Goal: Task Accomplishment & Management: Use online tool/utility

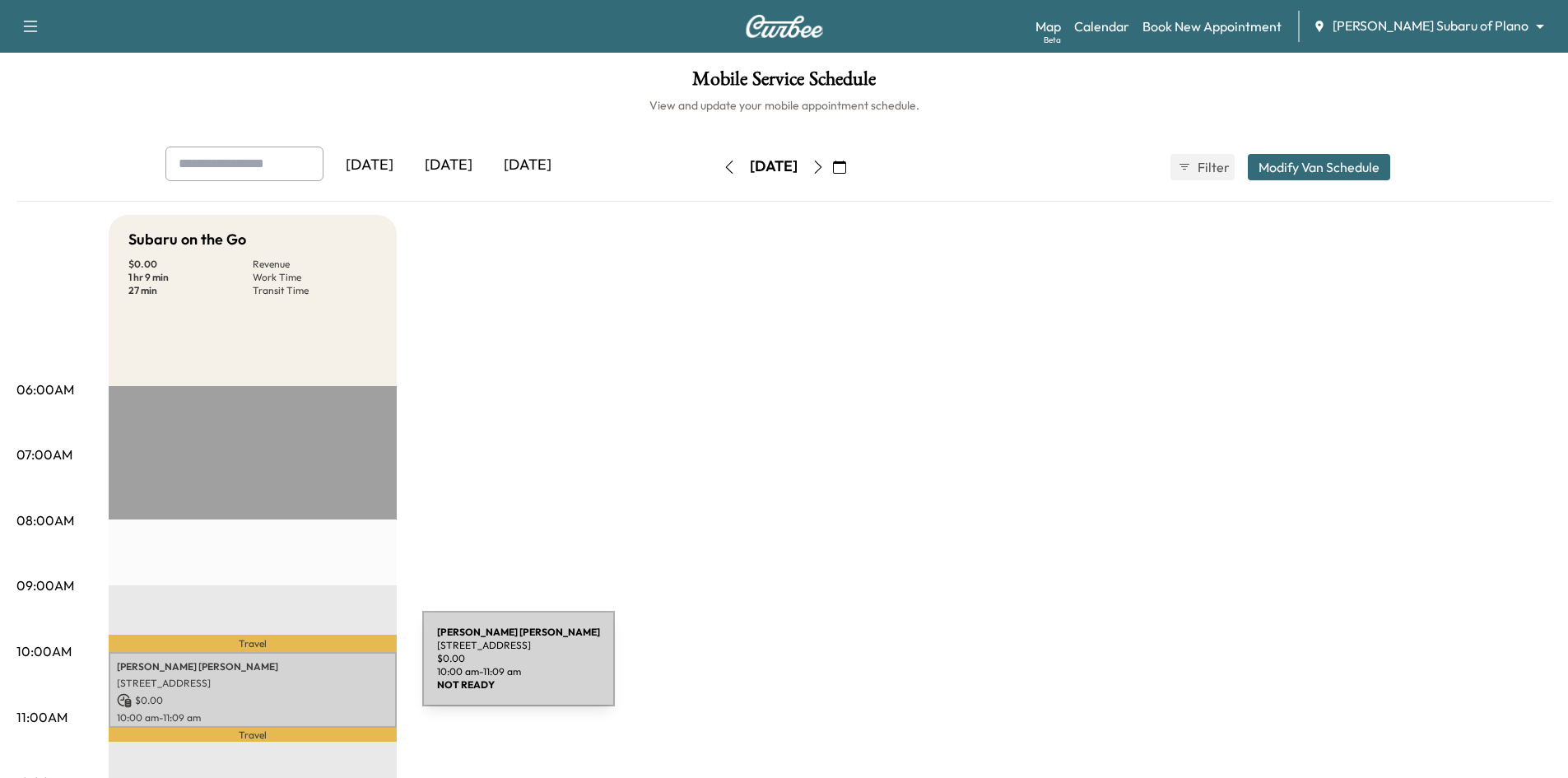
click at [298, 669] on p "[PERSON_NAME]" at bounding box center [252, 667] width 272 height 13
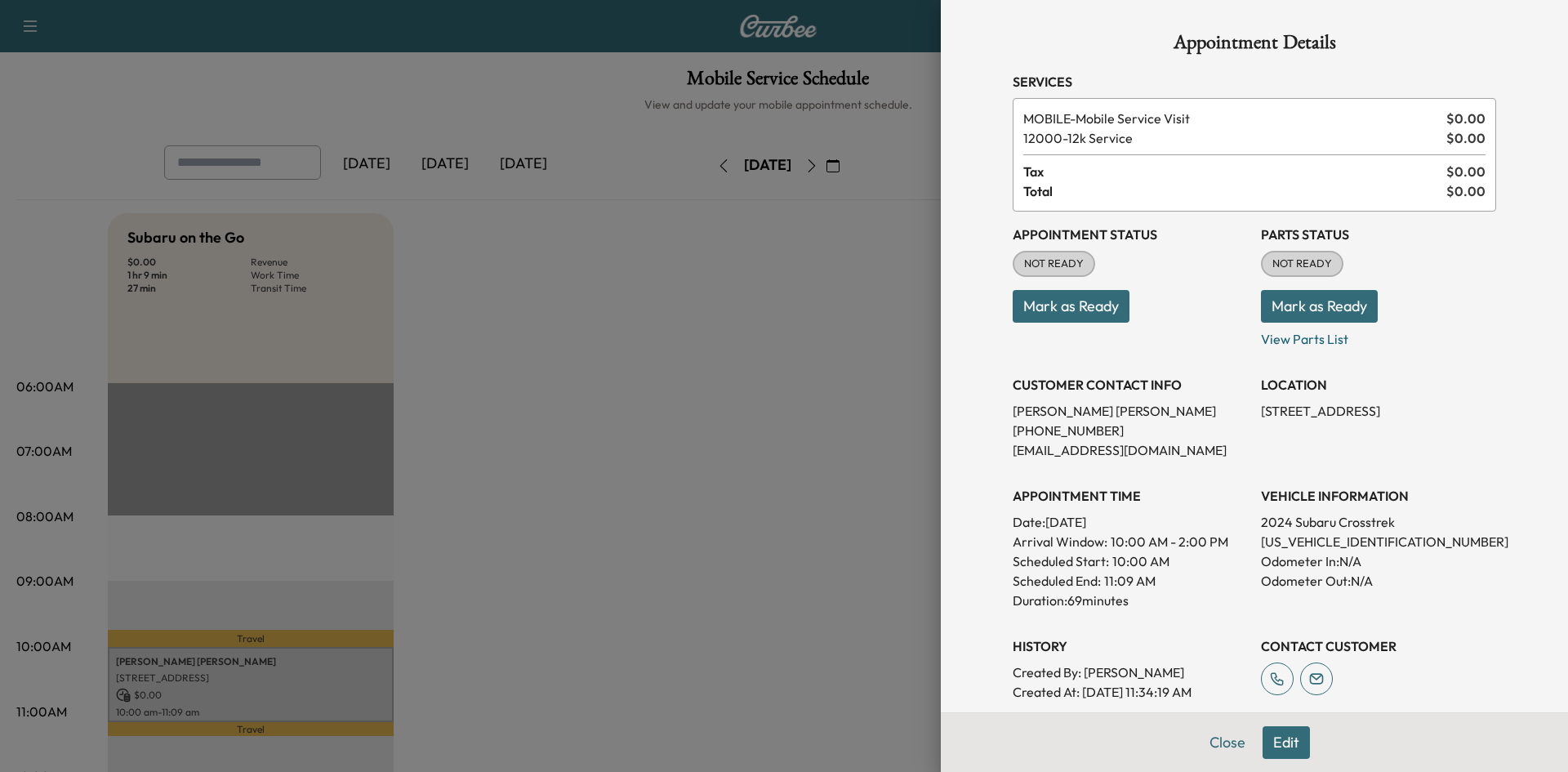
click at [1064, 308] on button "Mark as Ready" at bounding box center [1071, 306] width 116 height 33
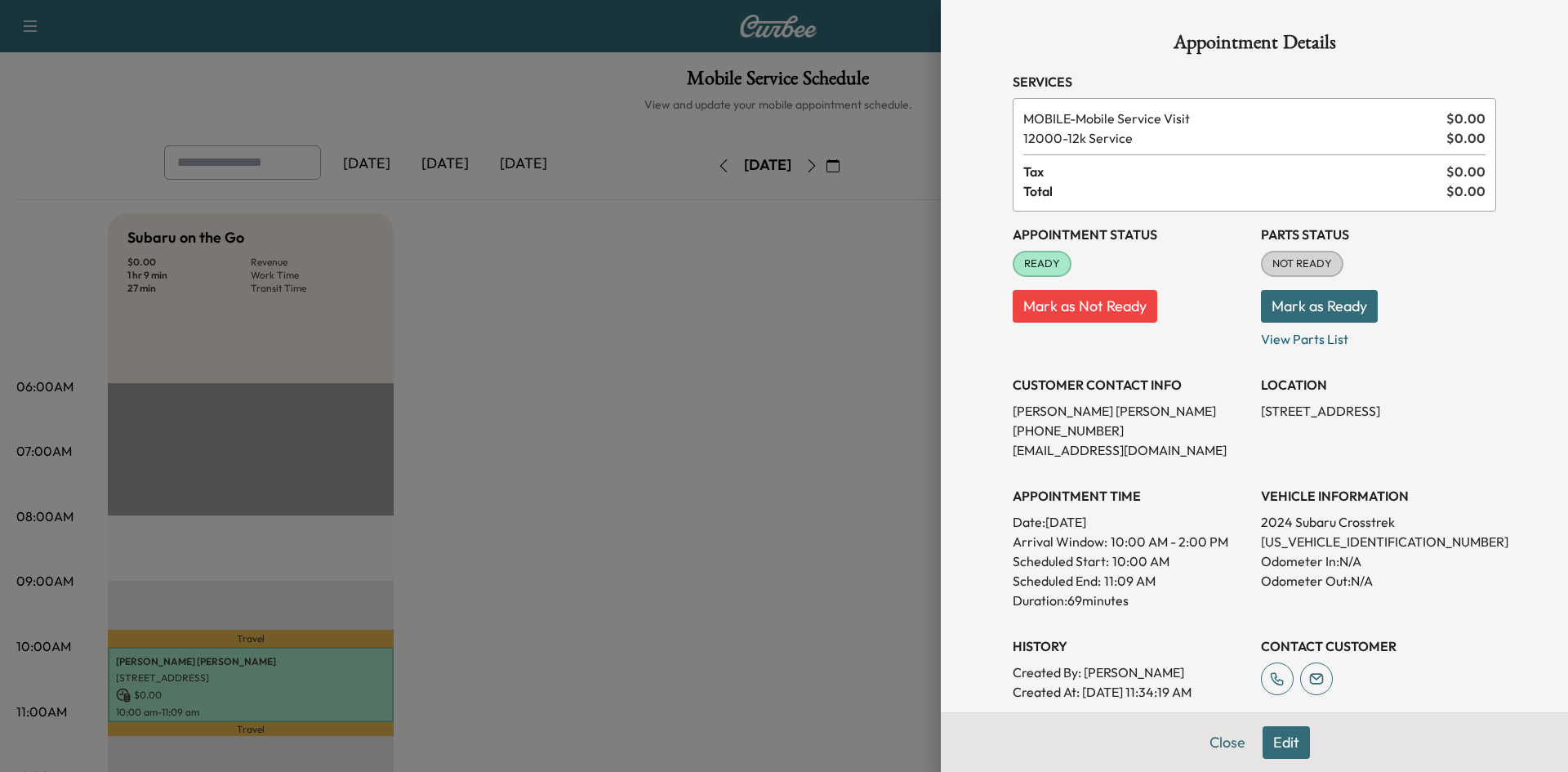
click at [849, 356] on div at bounding box center [784, 386] width 1568 height 772
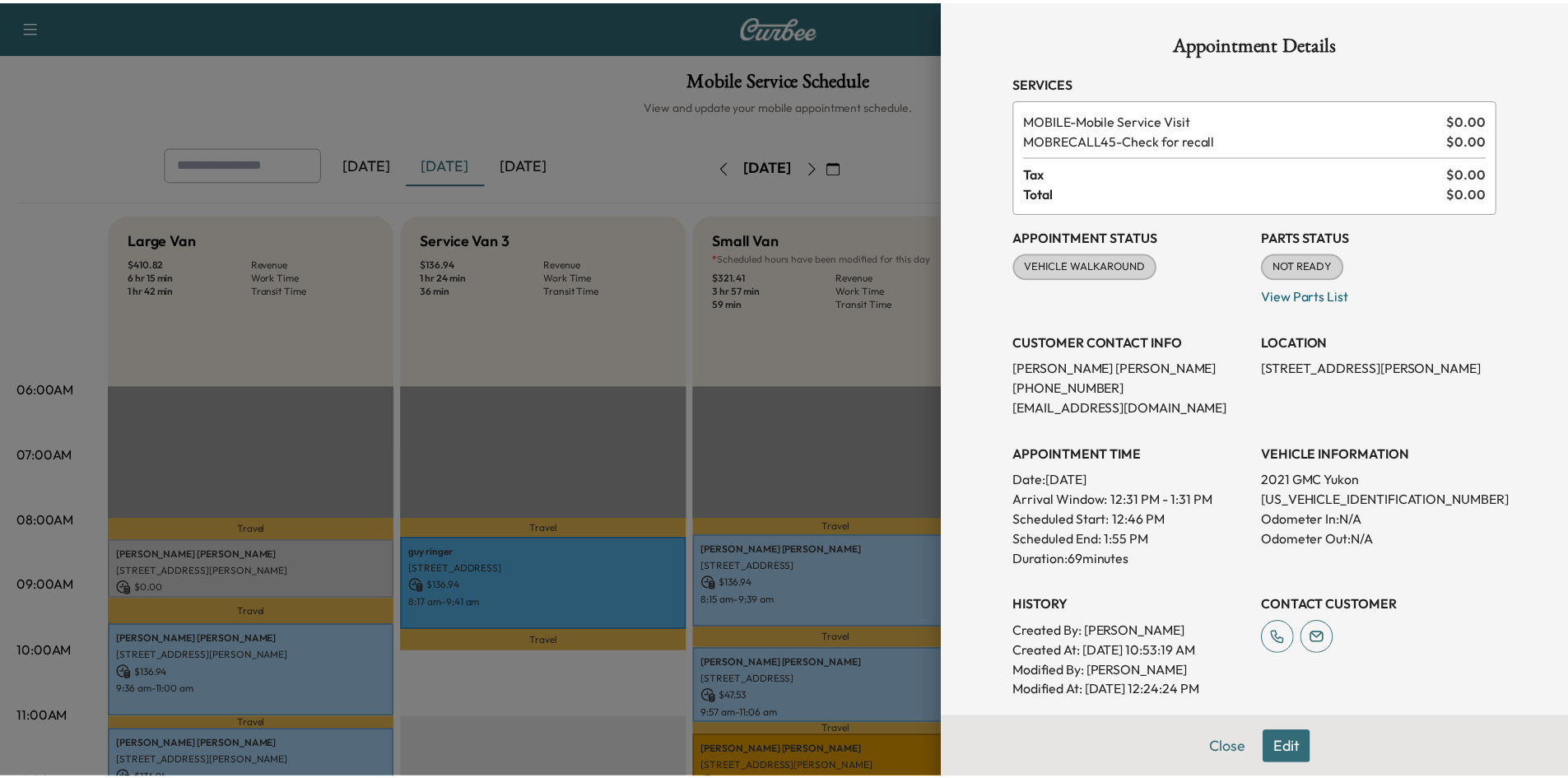
scroll to position [329, 0]
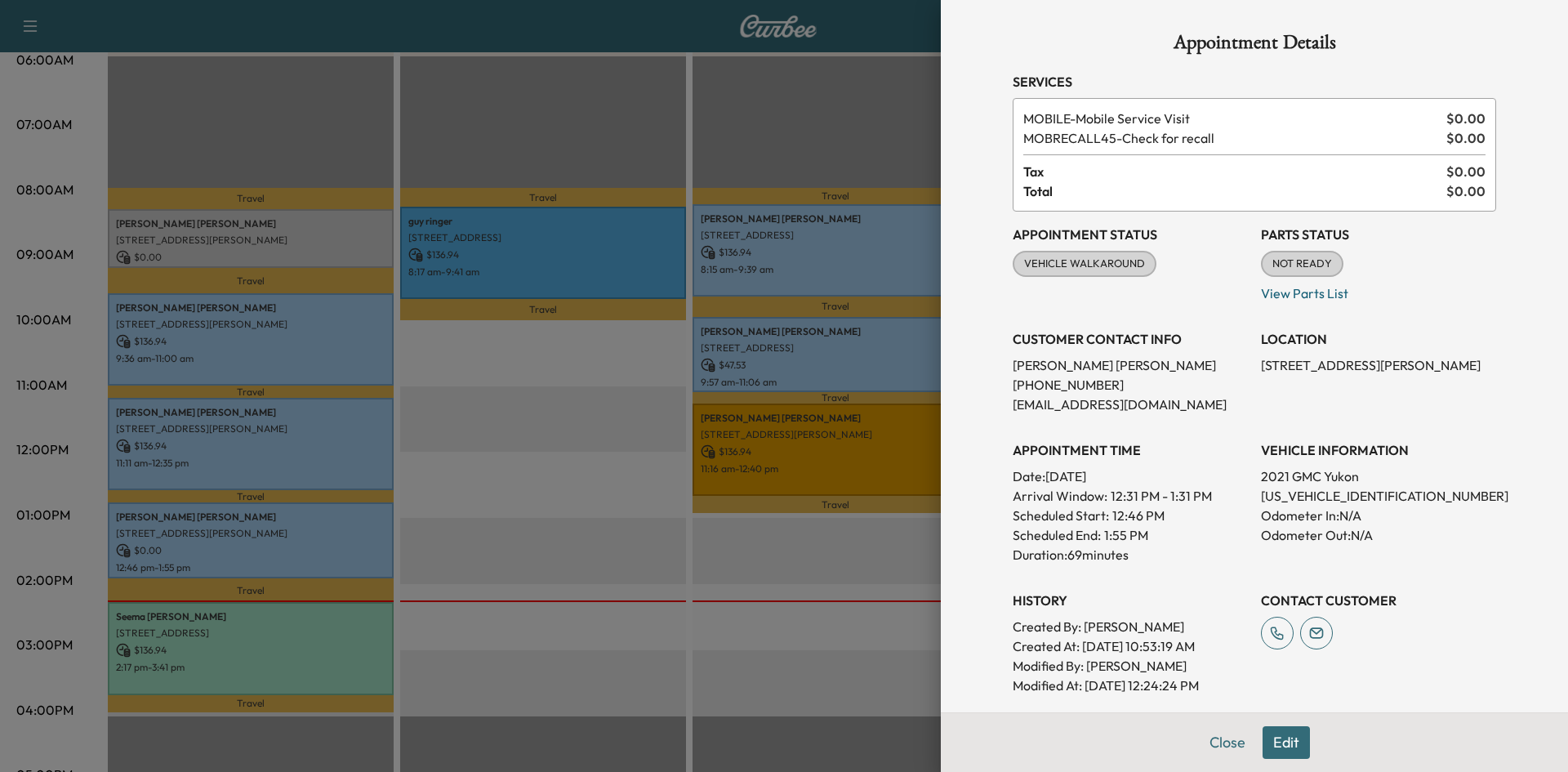
click at [708, 140] on div at bounding box center [784, 386] width 1568 height 772
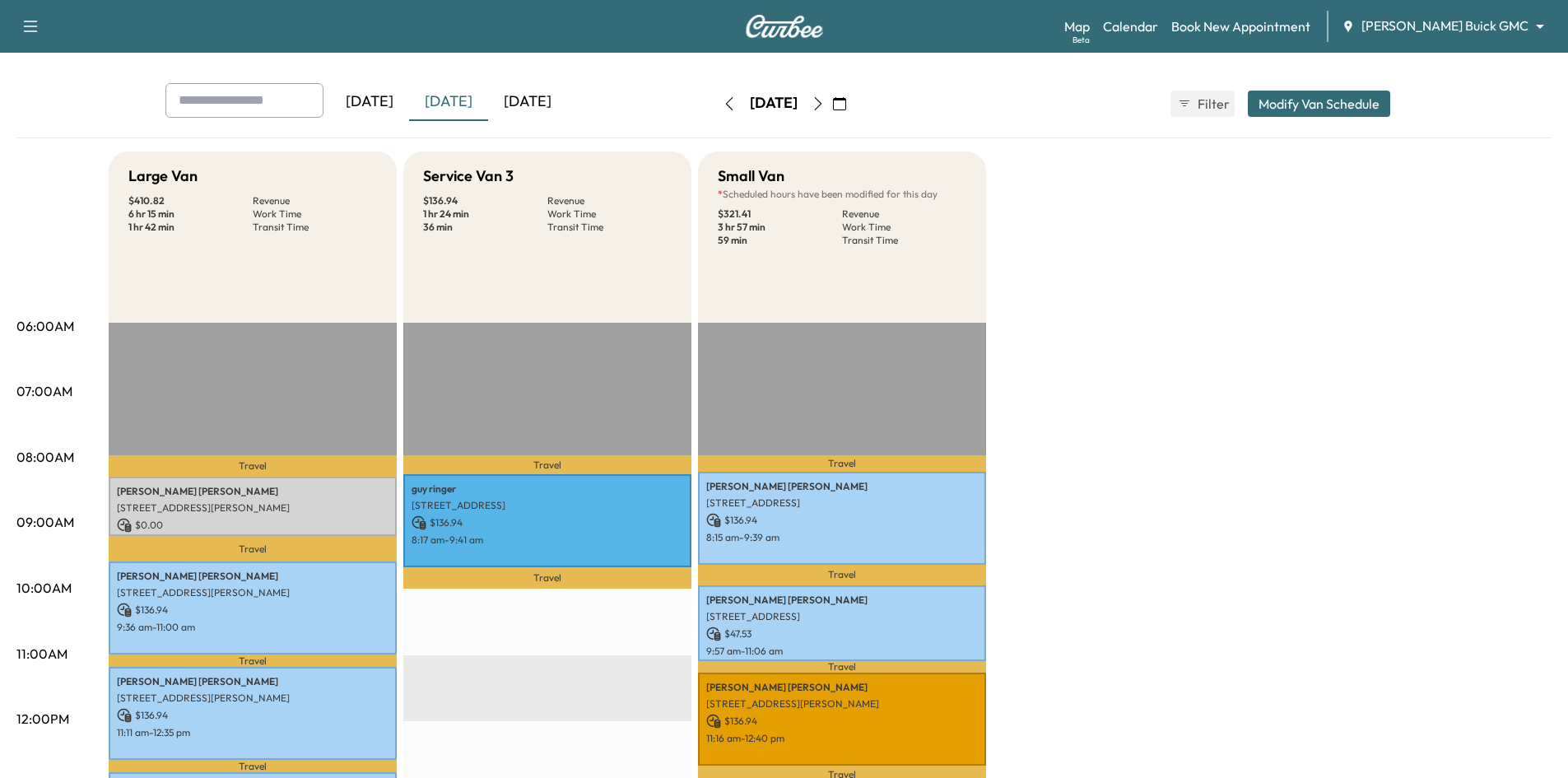
scroll to position [0, 0]
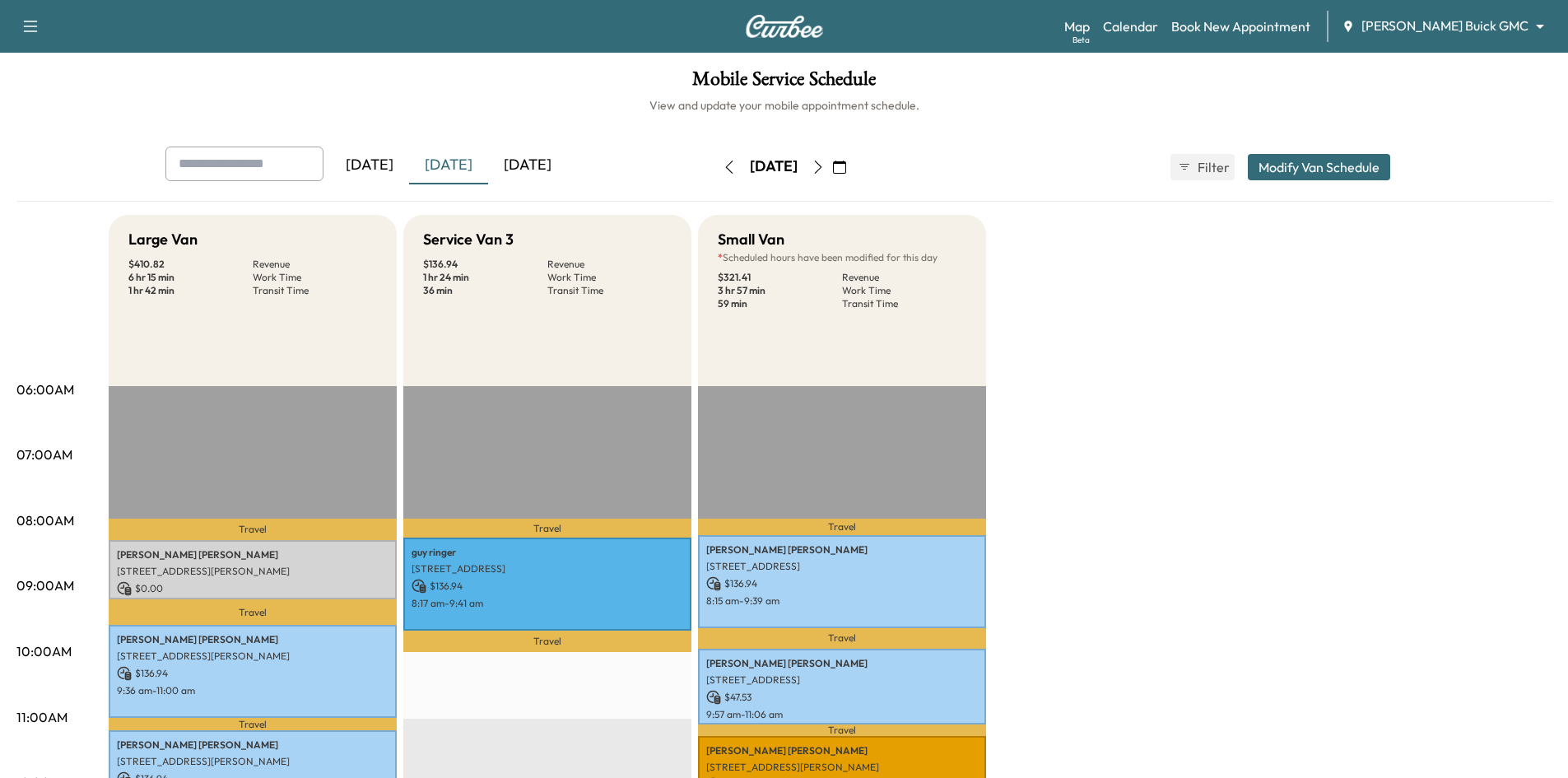
click at [854, 168] on button "button" at bounding box center [840, 167] width 28 height 26
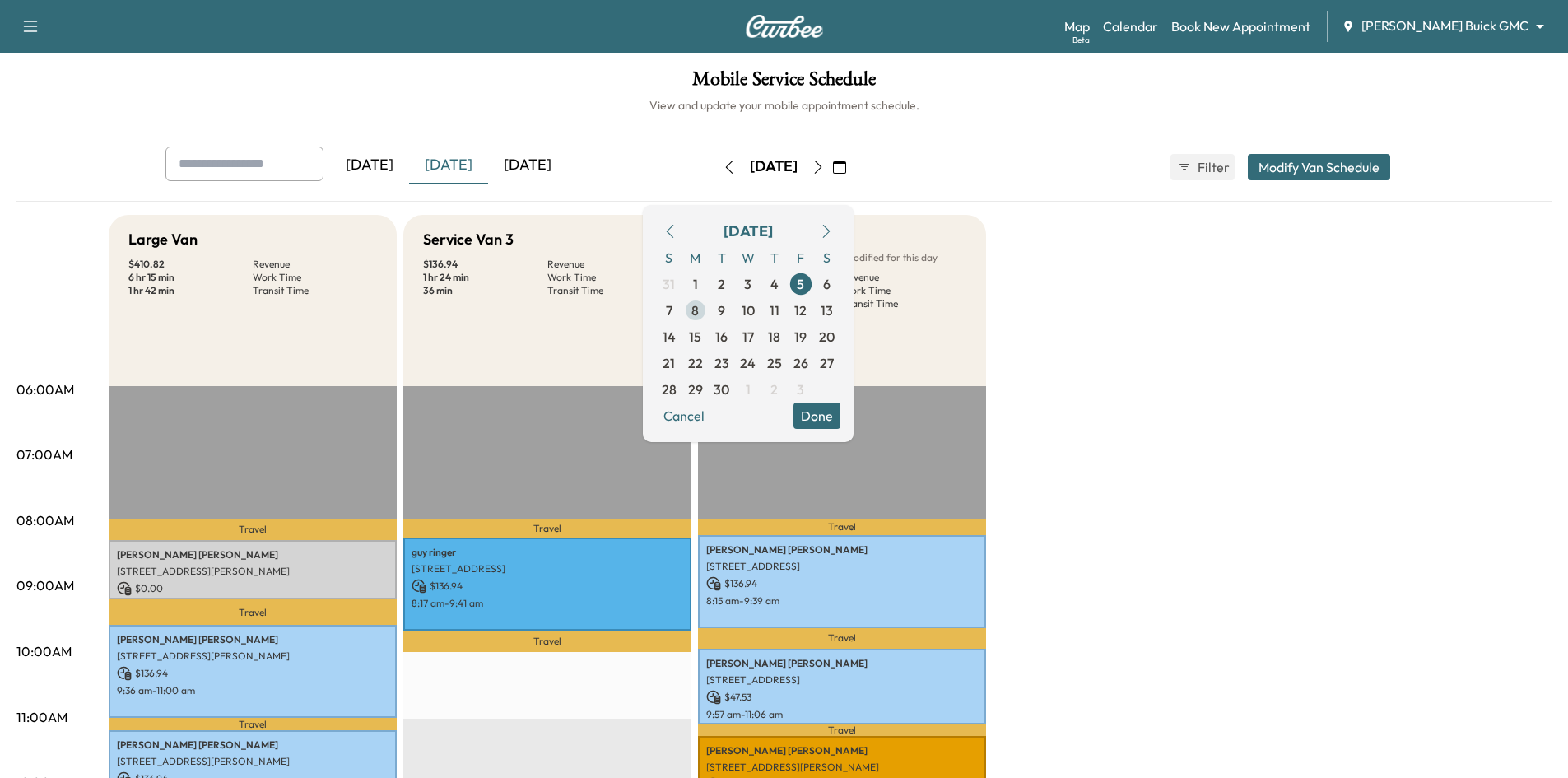
click at [698, 309] on span "8" at bounding box center [694, 310] width 7 height 20
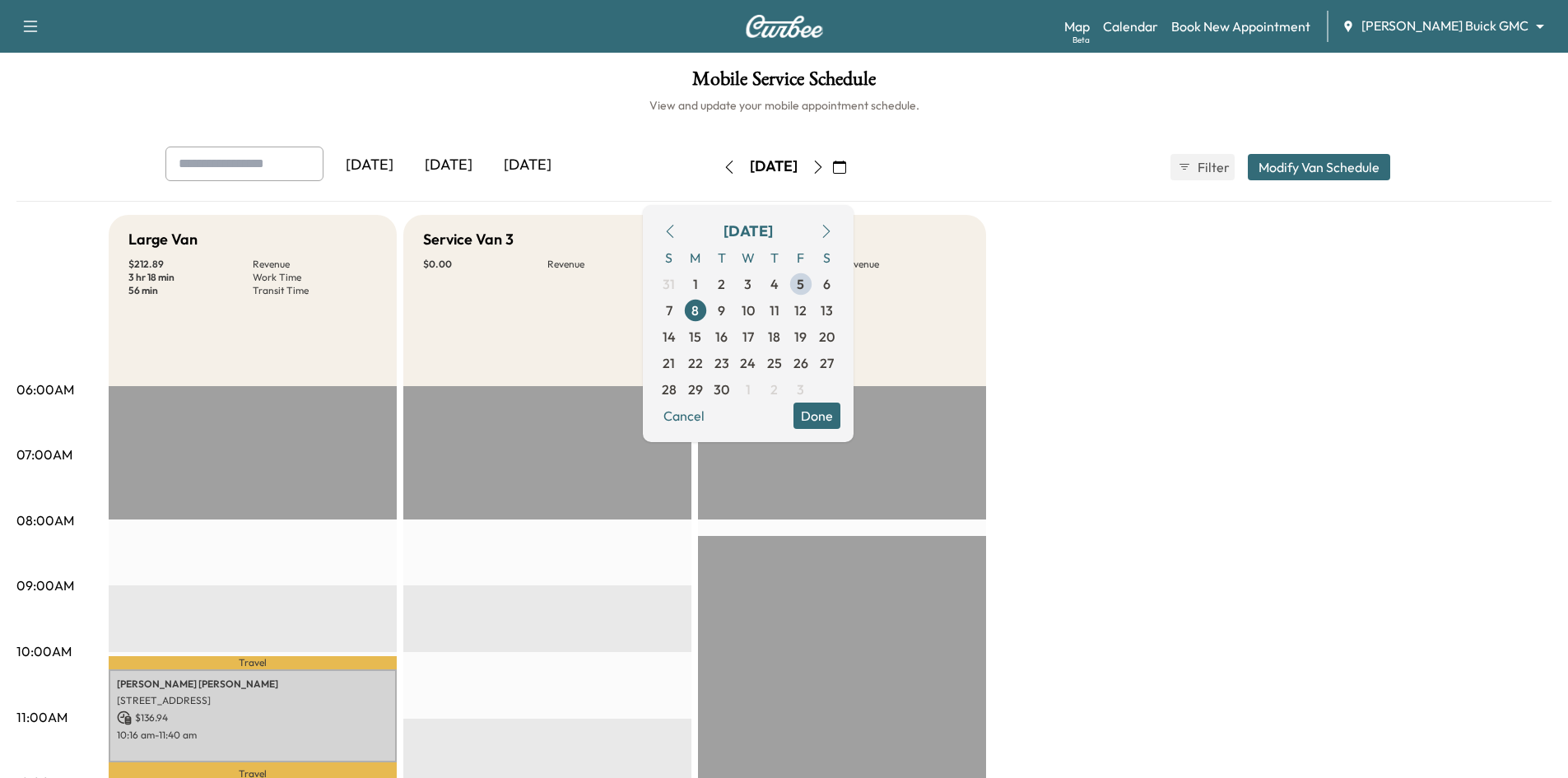
click at [562, 83] on h1 "Mobile Service Schedule" at bounding box center [784, 84] width 1535 height 28
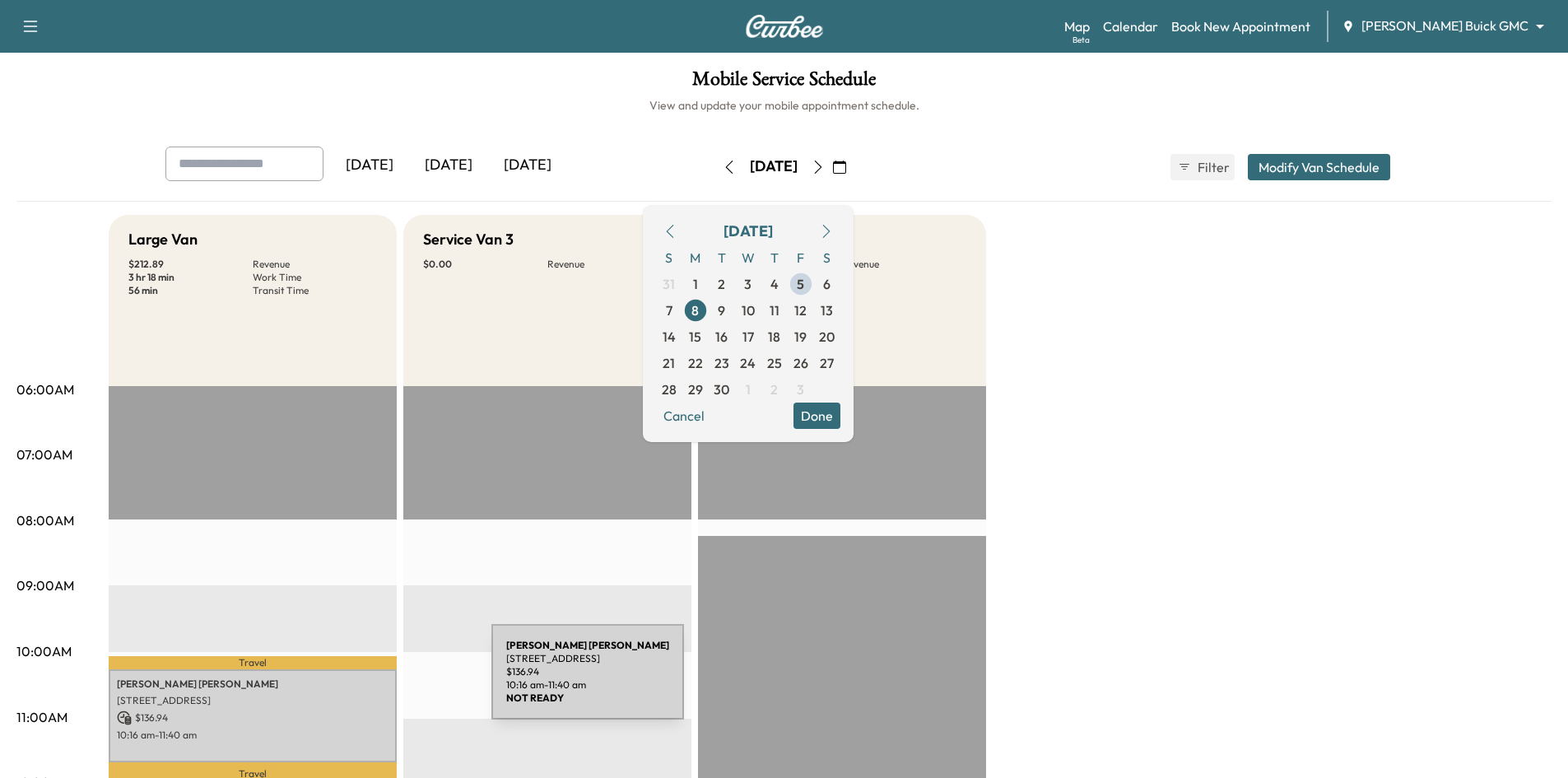
click at [368, 681] on p "Brian Glidden" at bounding box center [252, 683] width 272 height 13
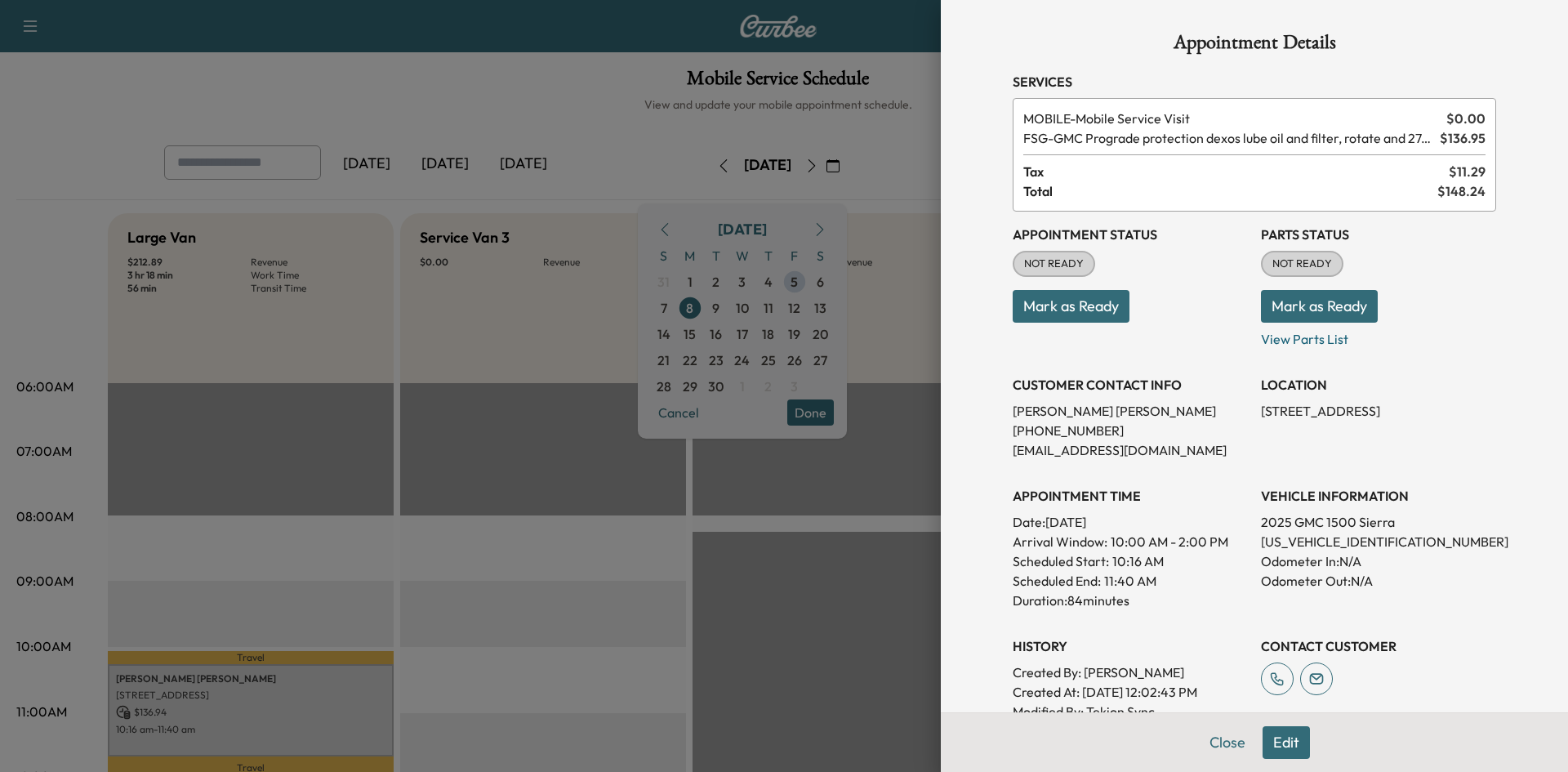
click at [1072, 308] on button "Mark as Ready" at bounding box center [1071, 306] width 116 height 33
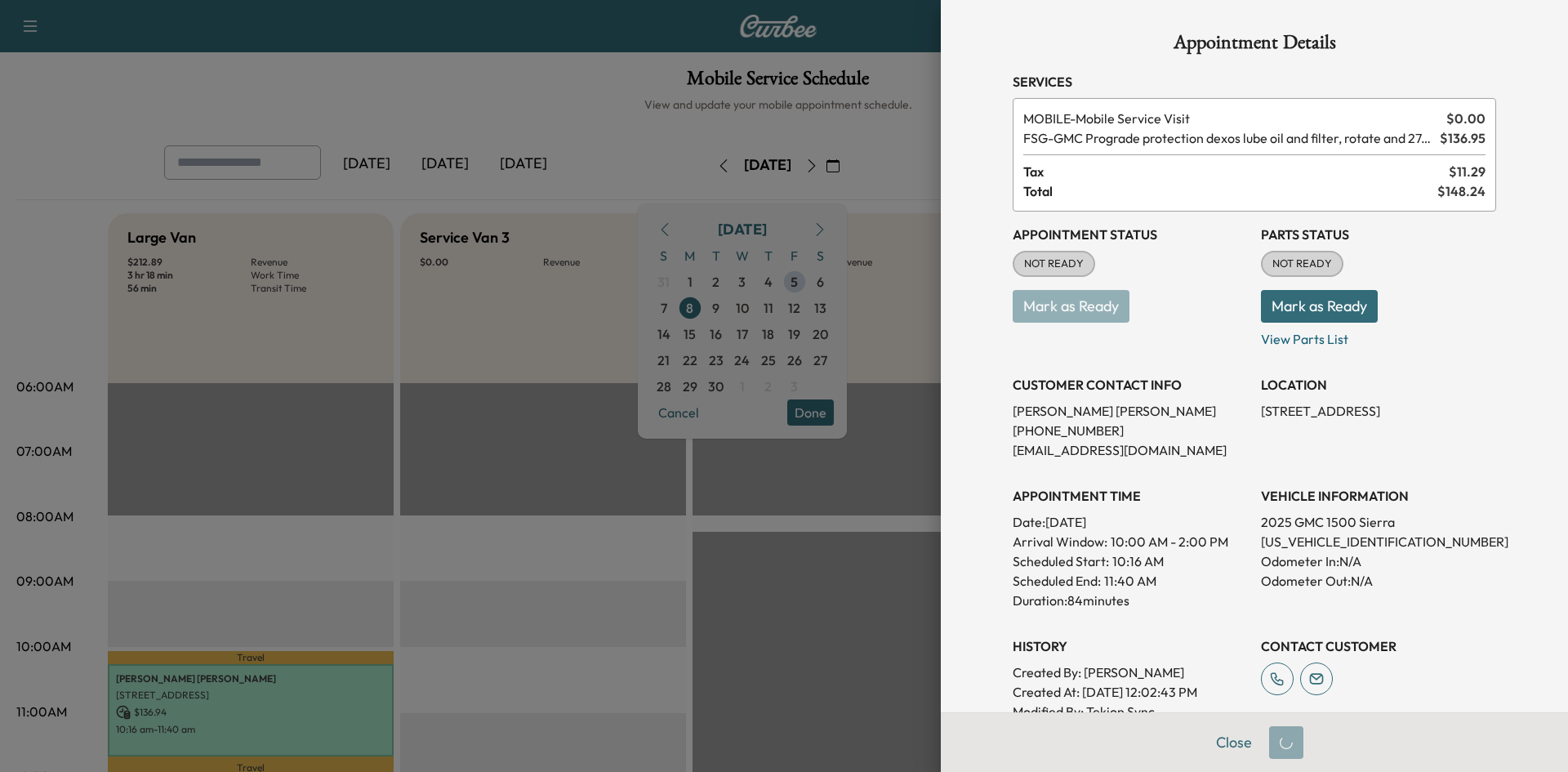
click at [550, 309] on div at bounding box center [784, 386] width 1568 height 772
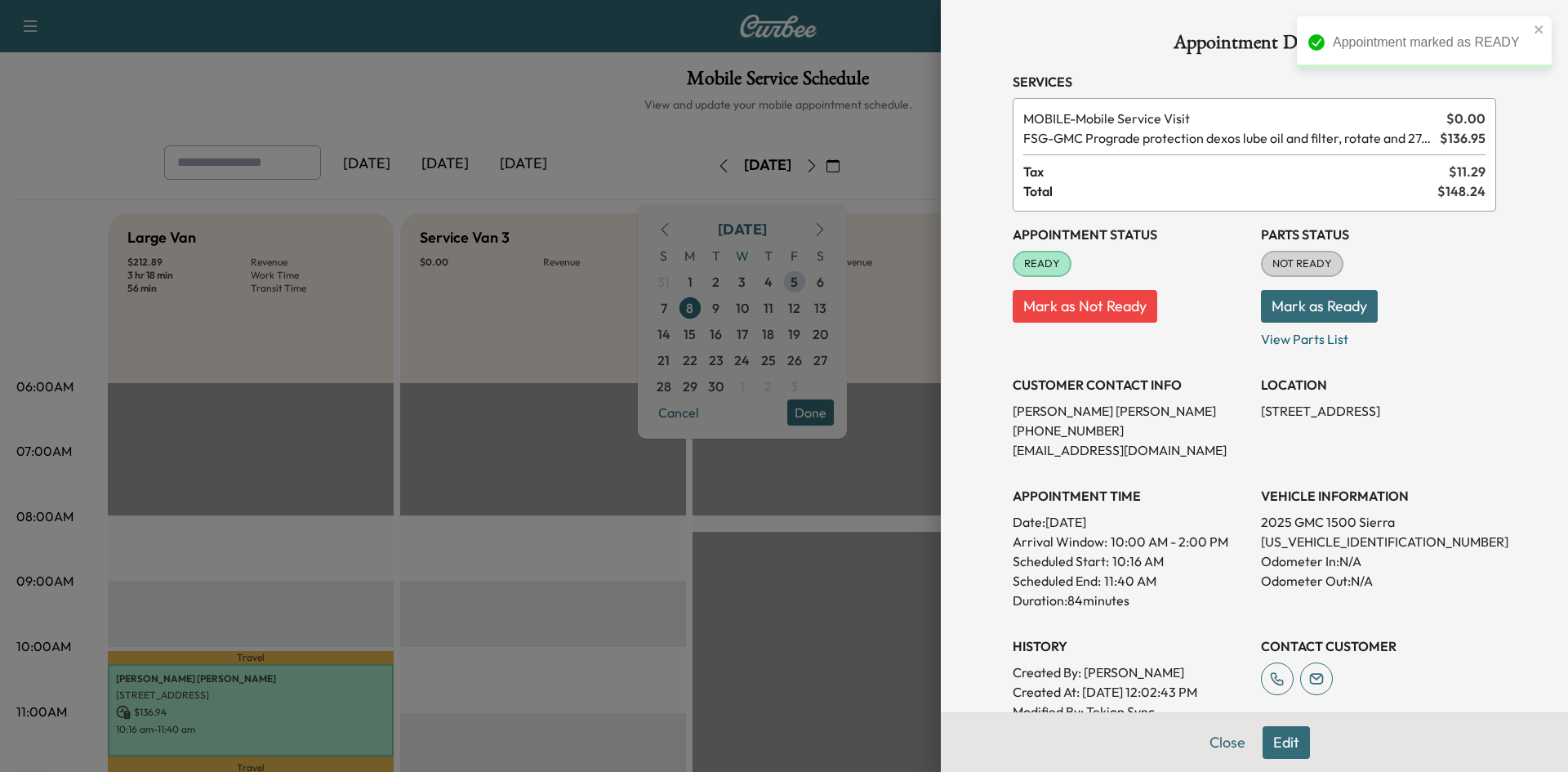
click at [864, 417] on div at bounding box center [784, 386] width 1568 height 772
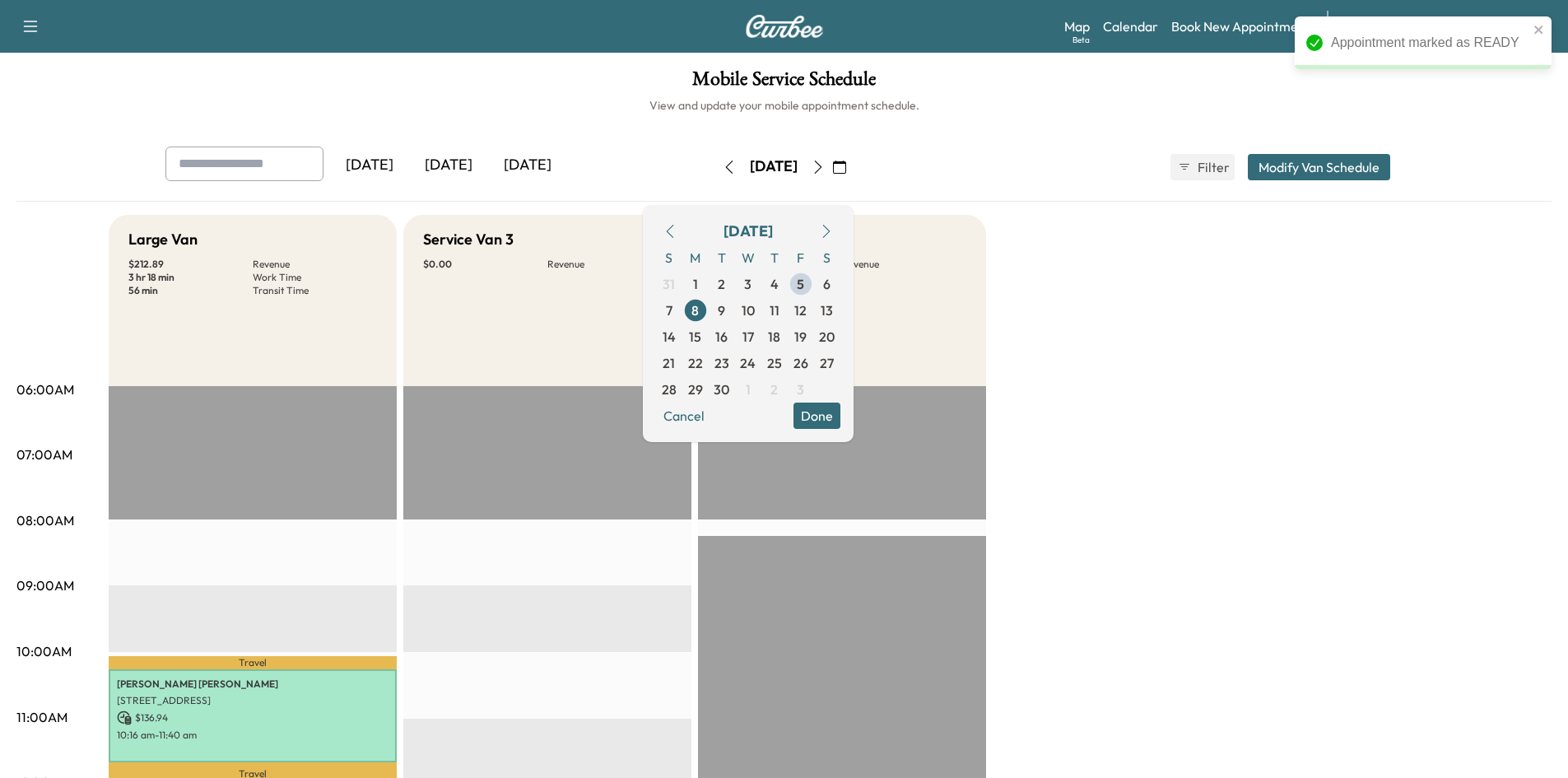
drag, startPoint x: 872, startPoint y: 420, endPoint x: 864, endPoint y: 418, distance: 8.2
click at [841, 419] on button "Done" at bounding box center [817, 416] width 47 height 26
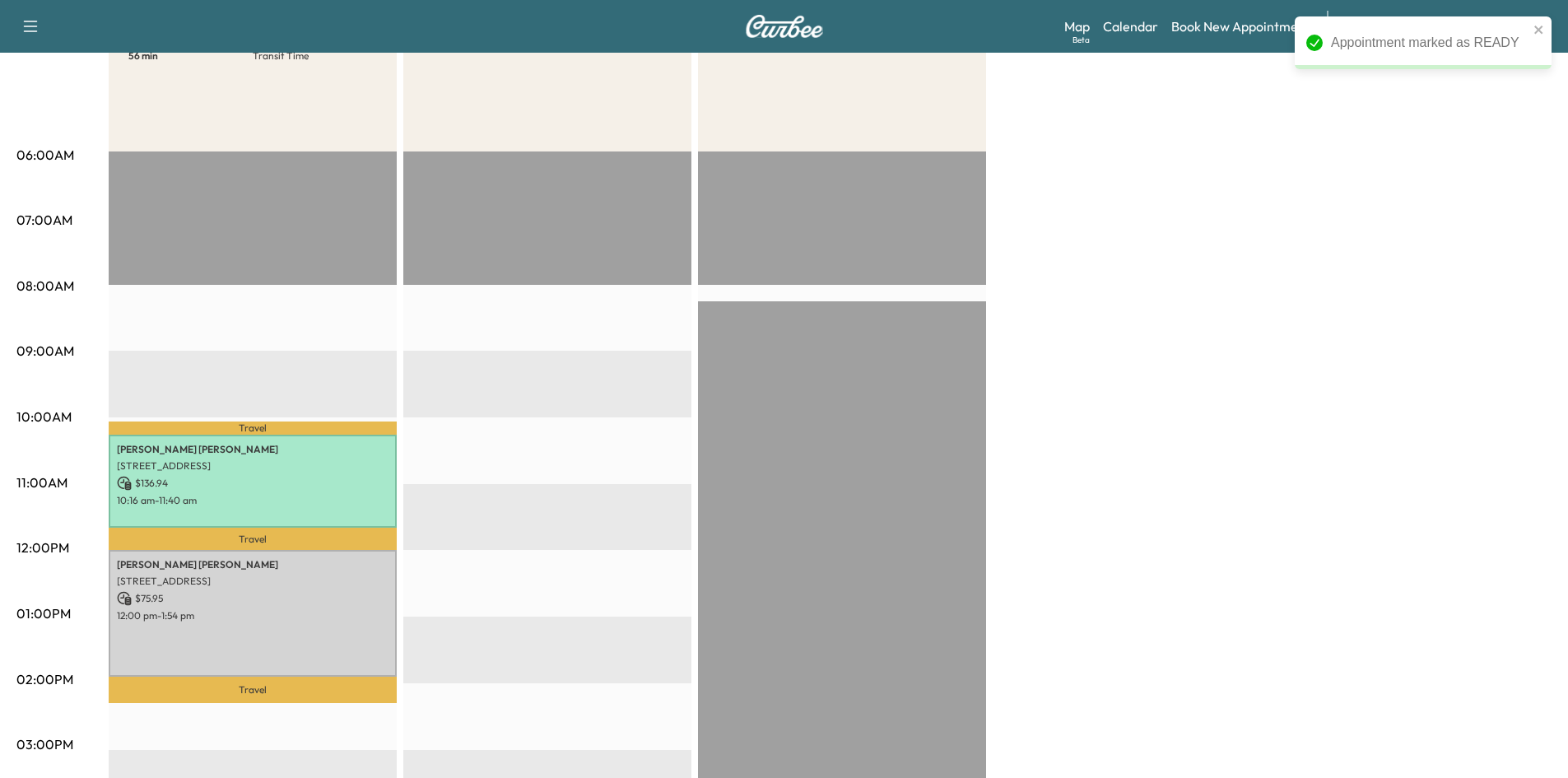
scroll to position [412, 0]
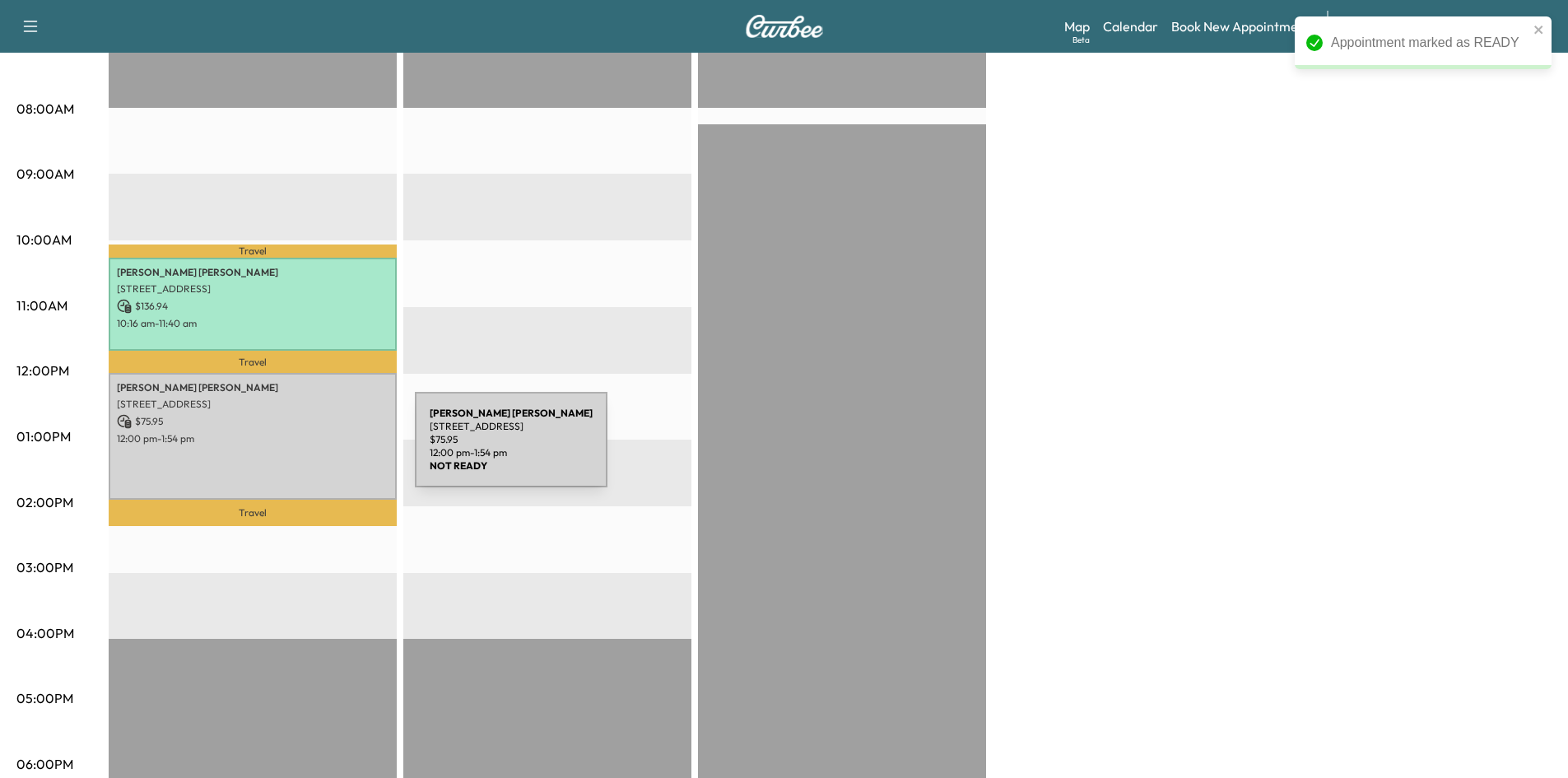
click at [288, 449] on div "Mary Howell 3520 Oak Lawn Ave, Dallas, TX 75219, USA $ 75.95 12:00 pm - 1:54 pm" at bounding box center [253, 436] width 289 height 126
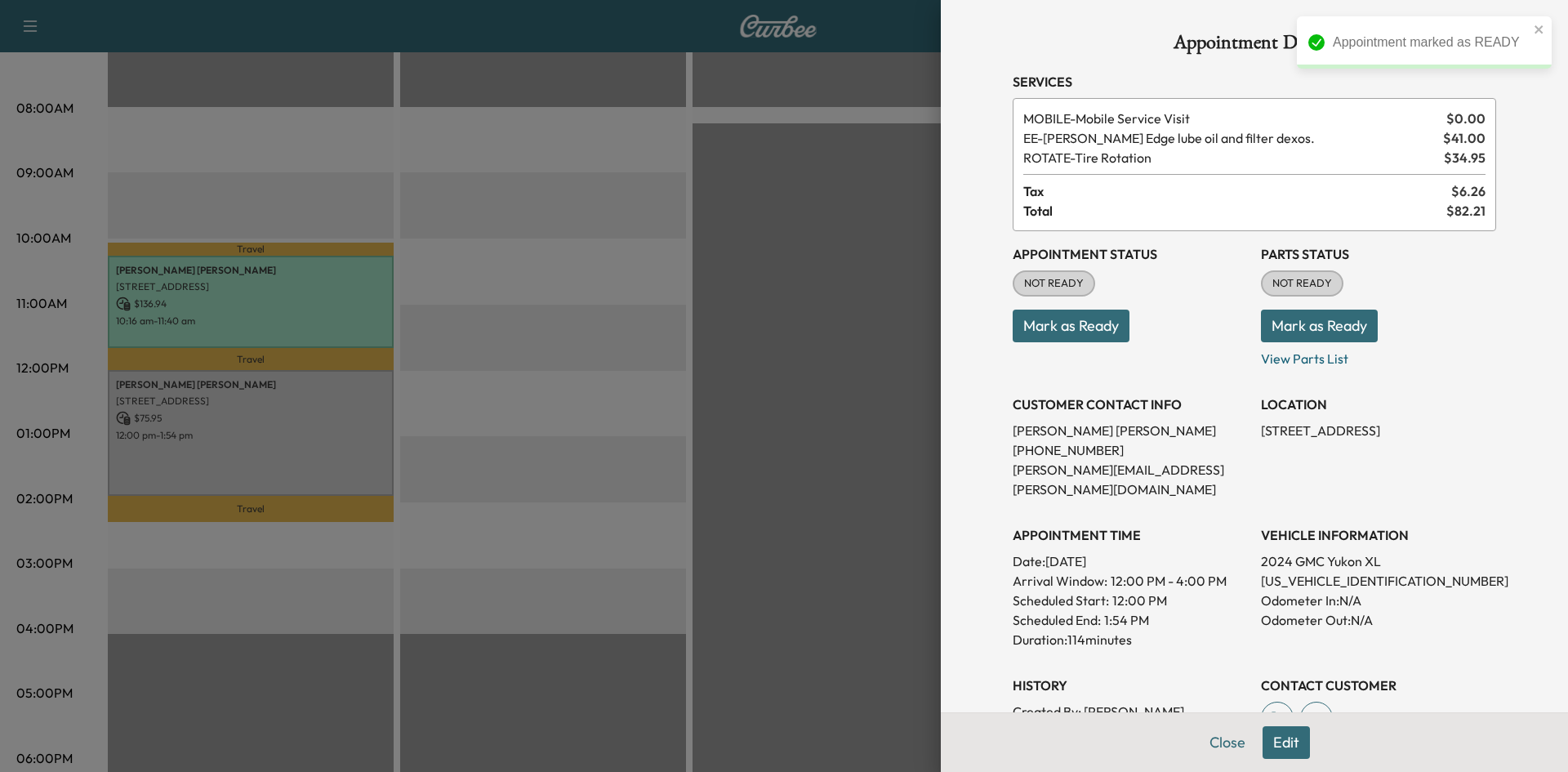
click at [1081, 316] on button "Mark as Ready" at bounding box center [1071, 326] width 116 height 33
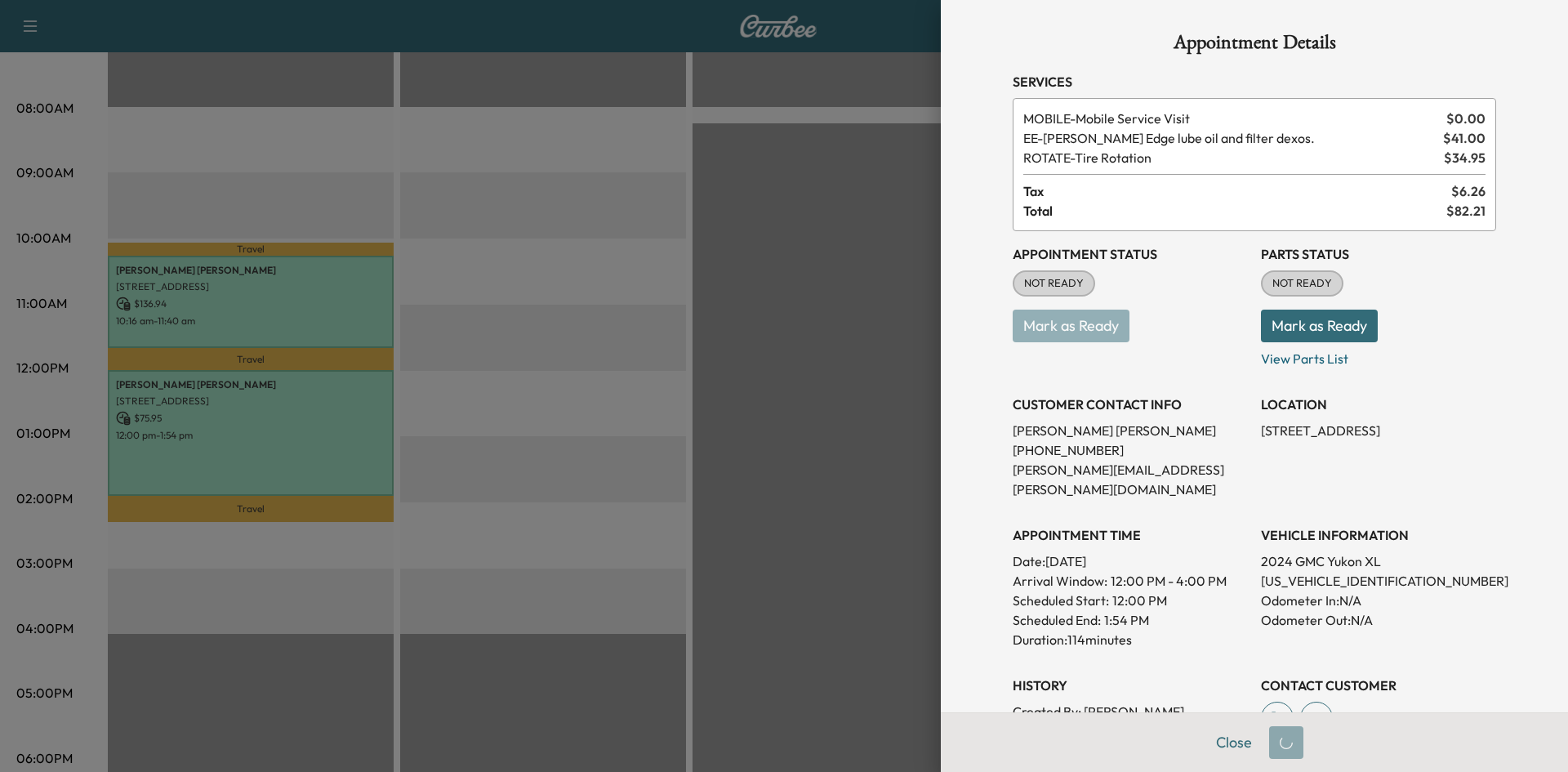
click at [723, 347] on div at bounding box center [784, 386] width 1568 height 772
click at [679, 286] on div at bounding box center [784, 386] width 1568 height 772
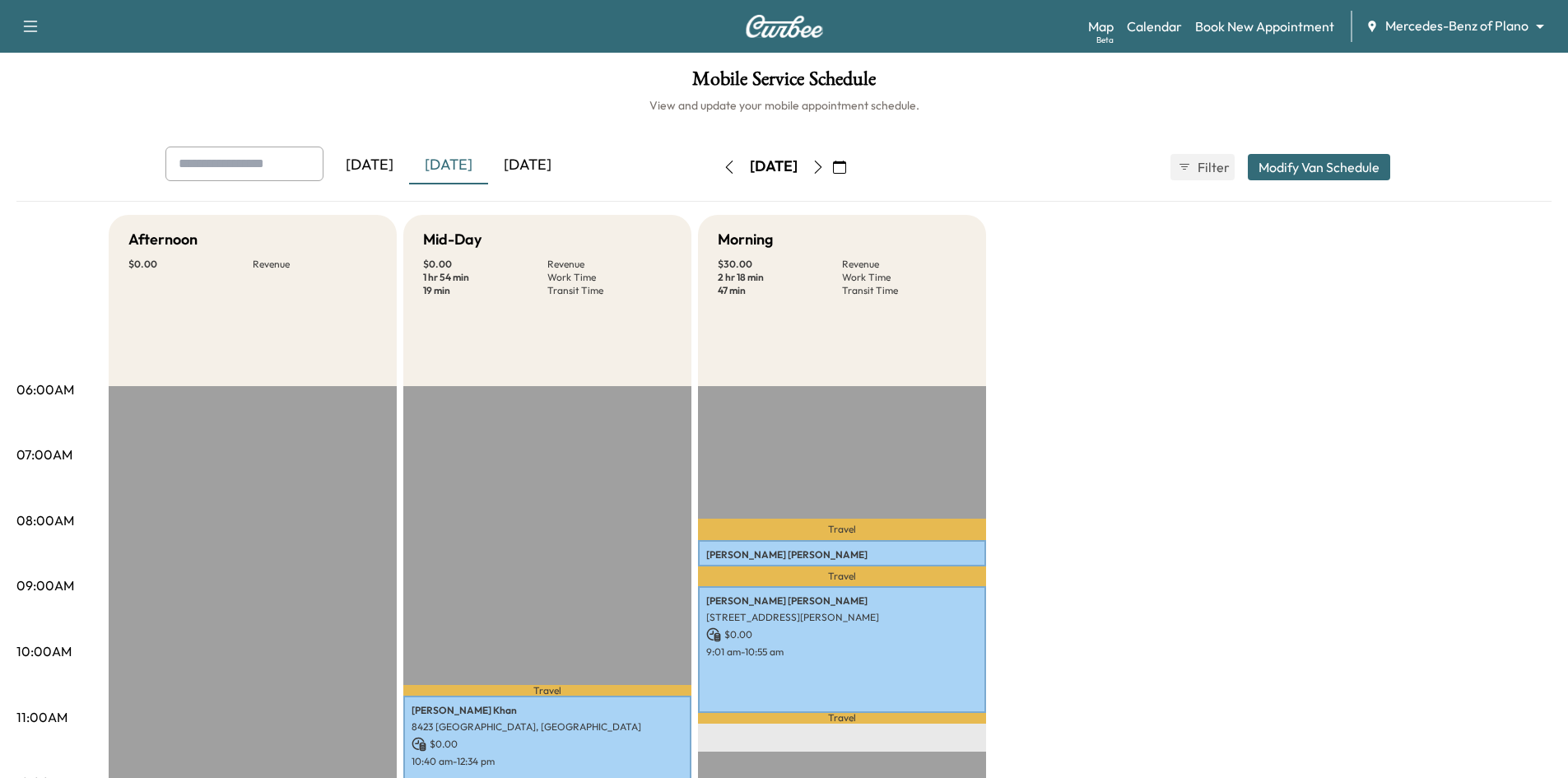
scroll to position [83, 0]
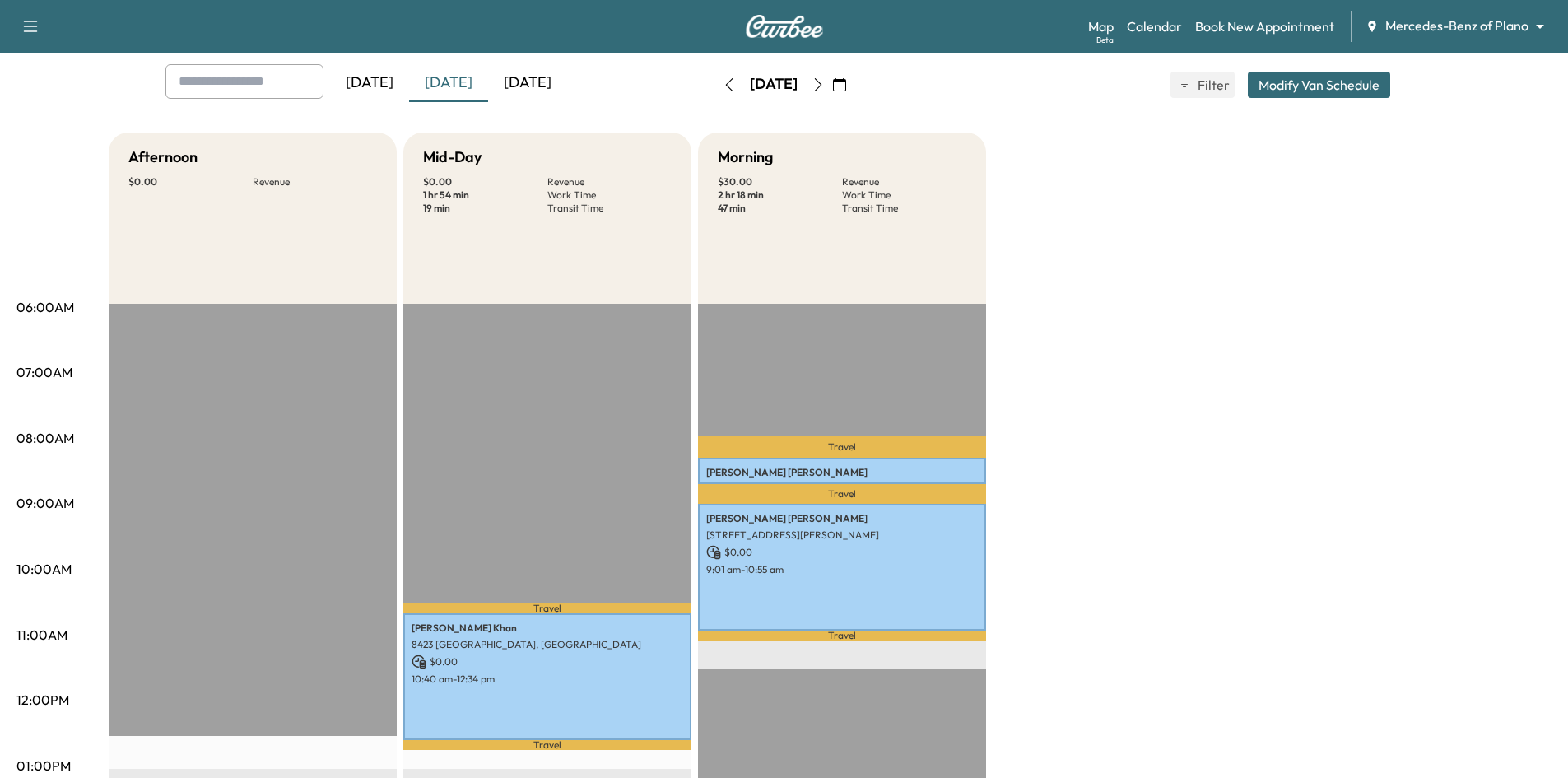
click at [847, 84] on icon "button" at bounding box center [839, 85] width 13 height 13
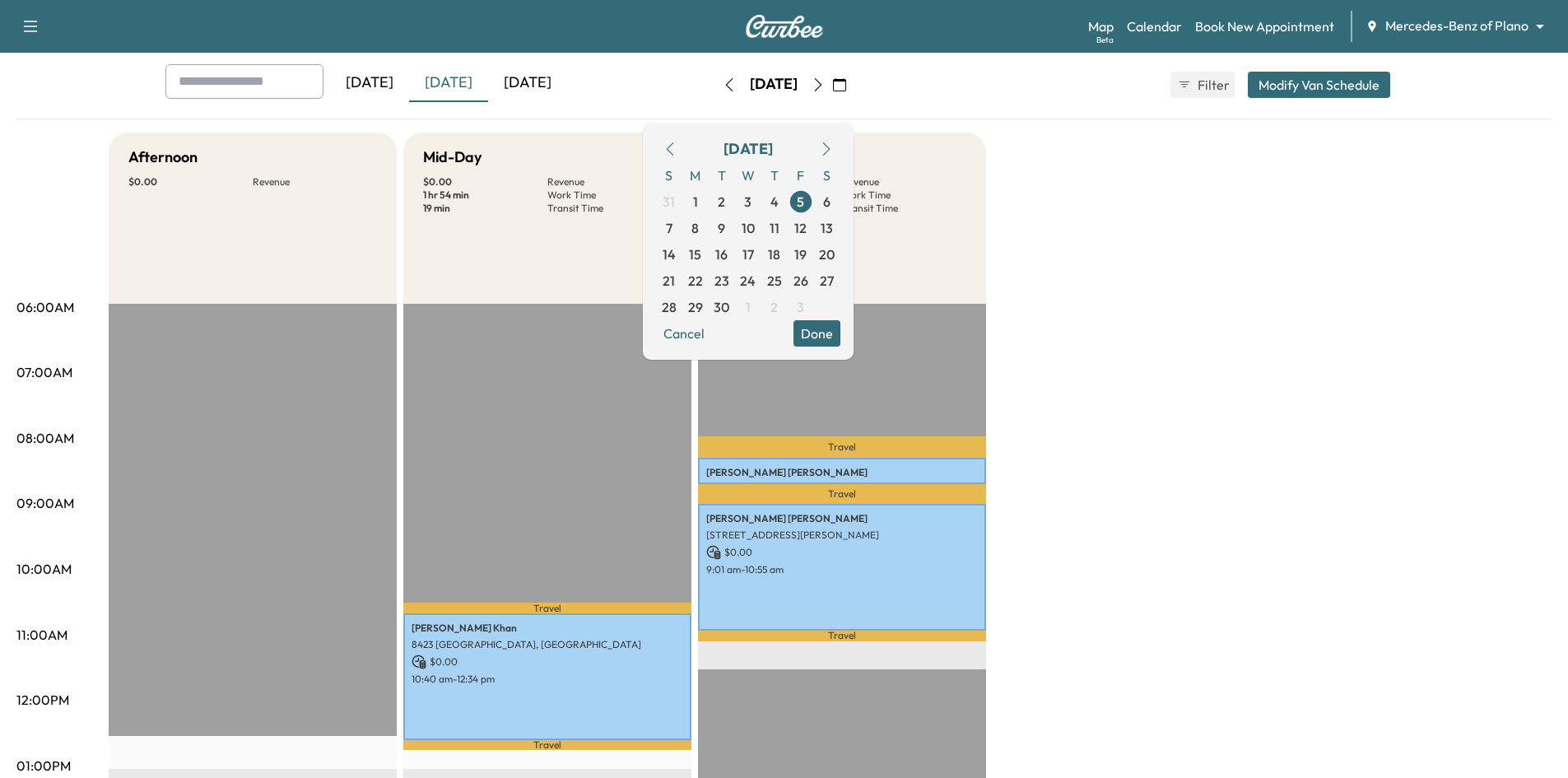
click at [708, 236] on span "8" at bounding box center [695, 228] width 26 height 26
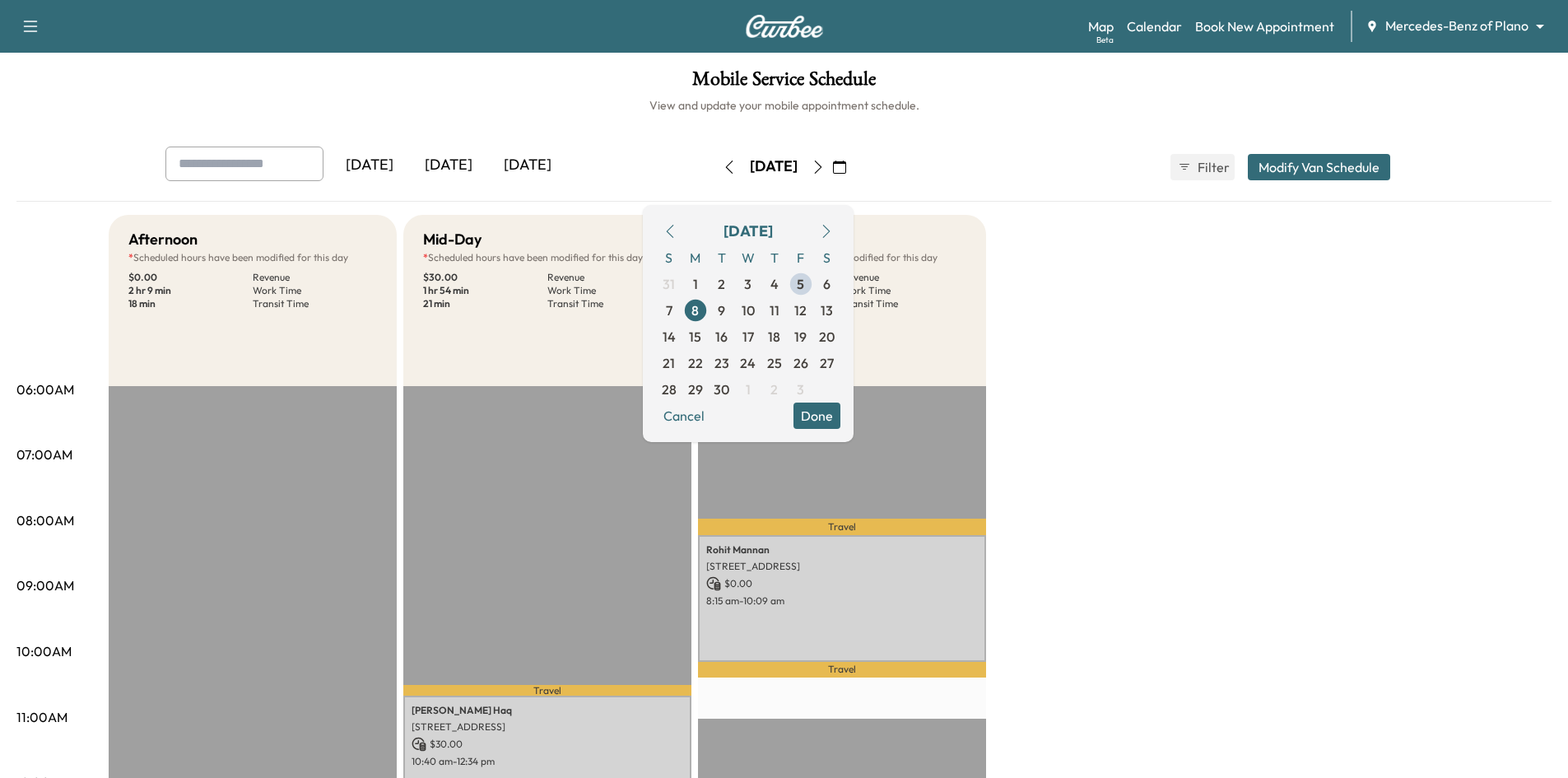
drag, startPoint x: 876, startPoint y: 422, endPoint x: 852, endPoint y: 438, distance: 28.8
click at [841, 422] on button "Done" at bounding box center [817, 416] width 47 height 26
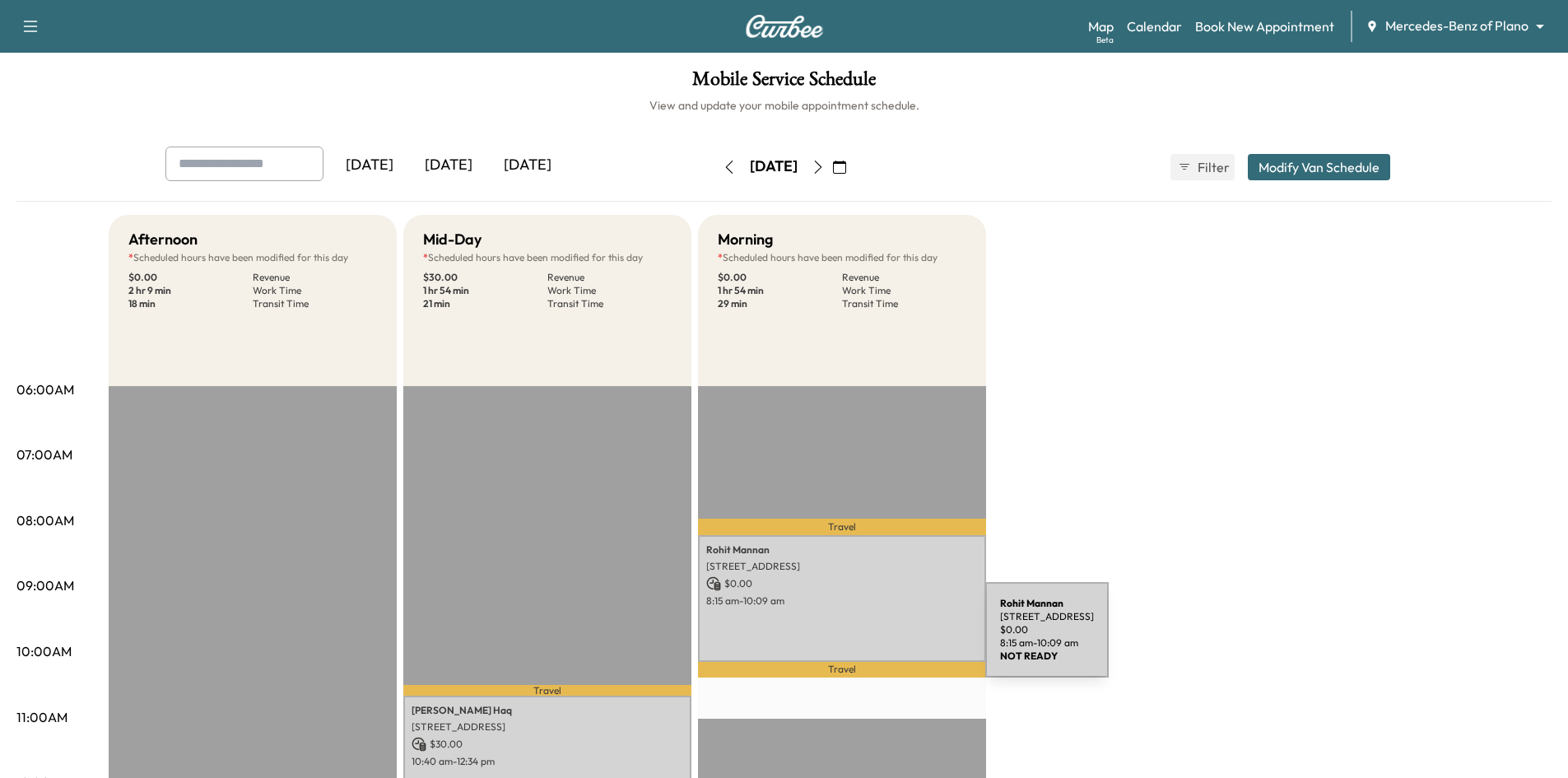
click at [866, 632] on div "Rohit Mannan 7293 Goose Creek Rd, Frisco, TX 75036, USA $ 0.00 8:15 am - 10:09 …" at bounding box center [843, 598] width 289 height 126
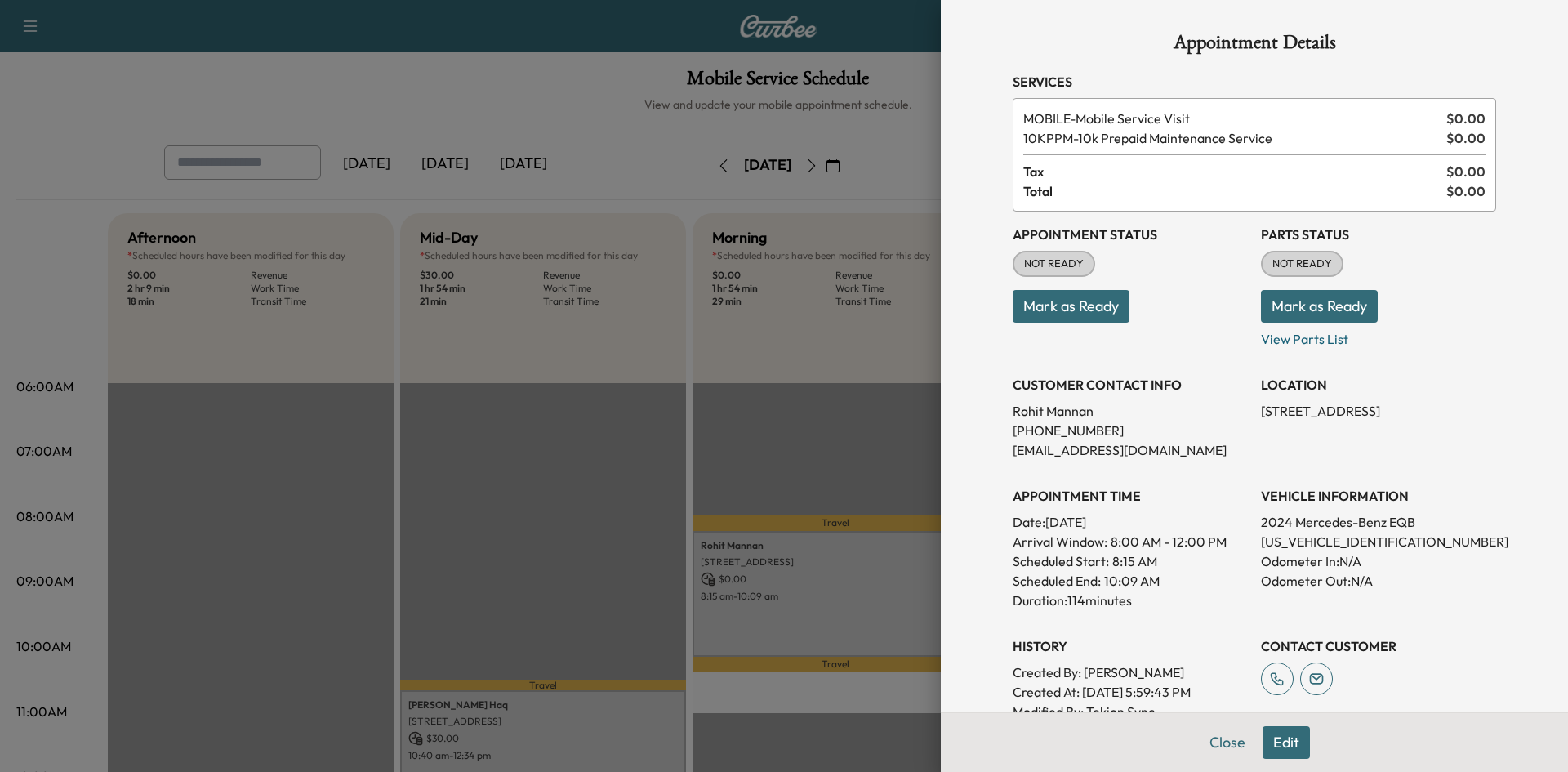
click at [1070, 311] on button "Mark as Ready" at bounding box center [1071, 306] width 116 height 33
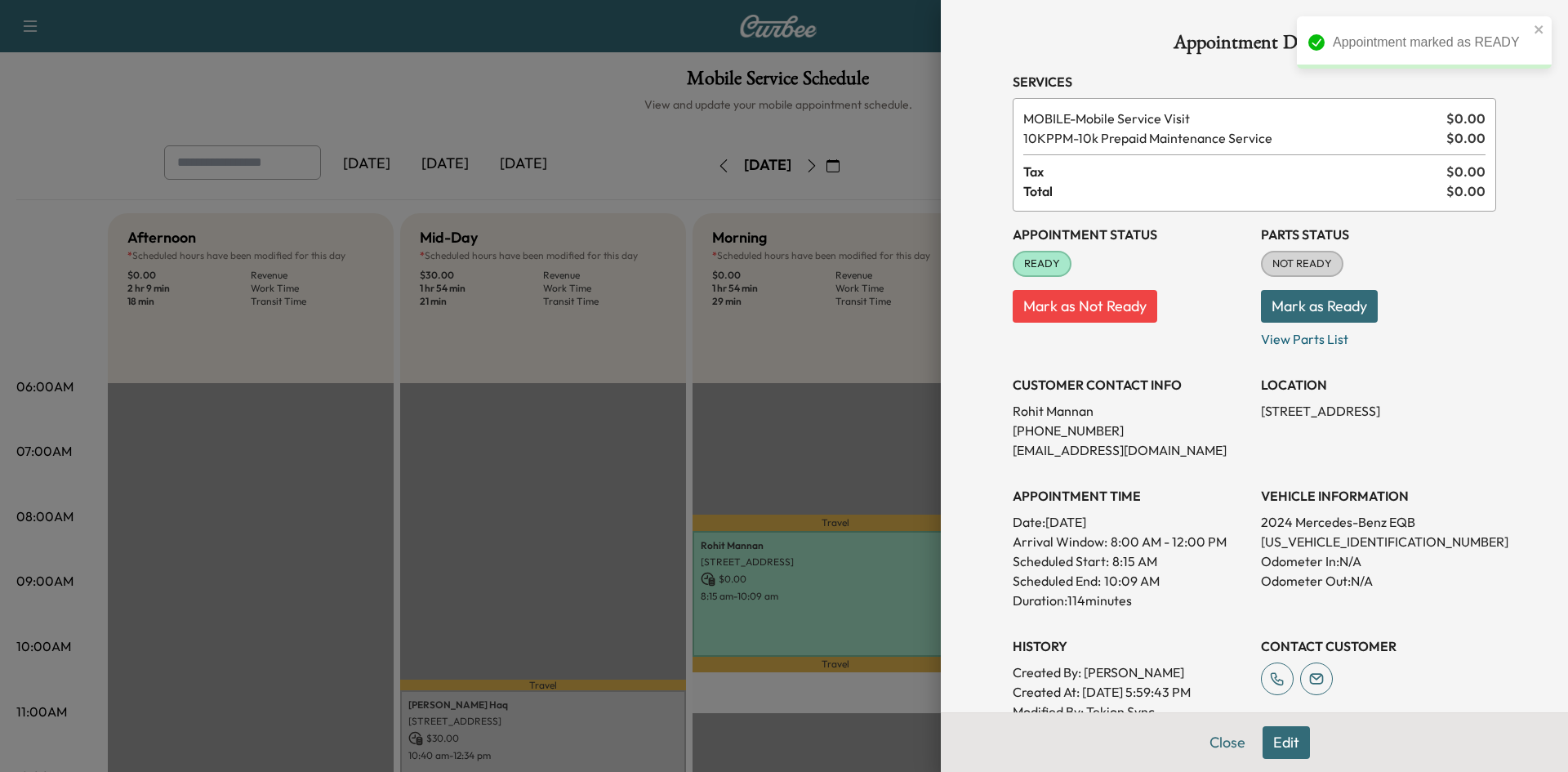
click at [694, 425] on div at bounding box center [784, 386] width 1568 height 772
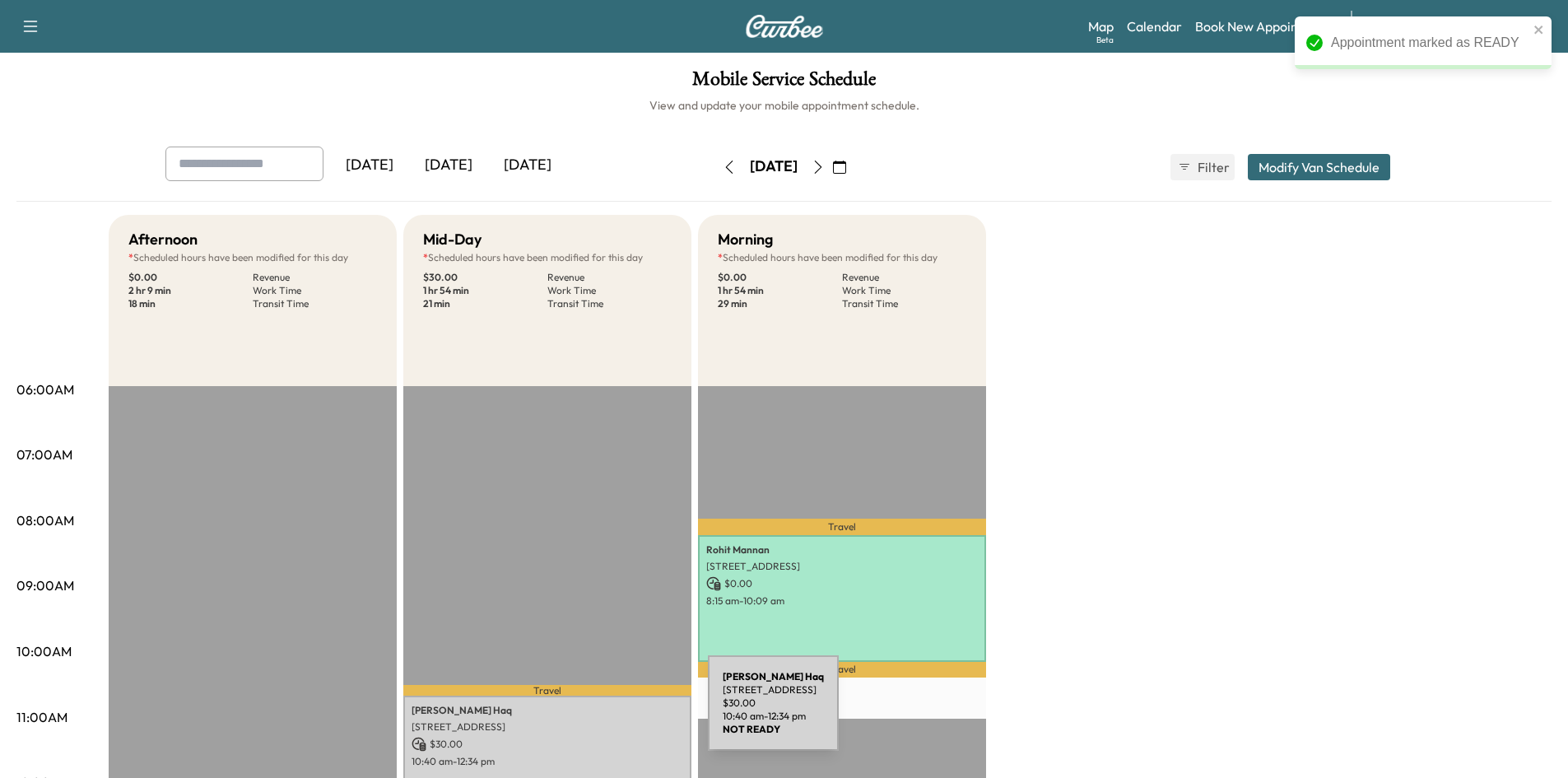
click at [584, 713] on p "Nadeem Haq" at bounding box center [547, 709] width 272 height 13
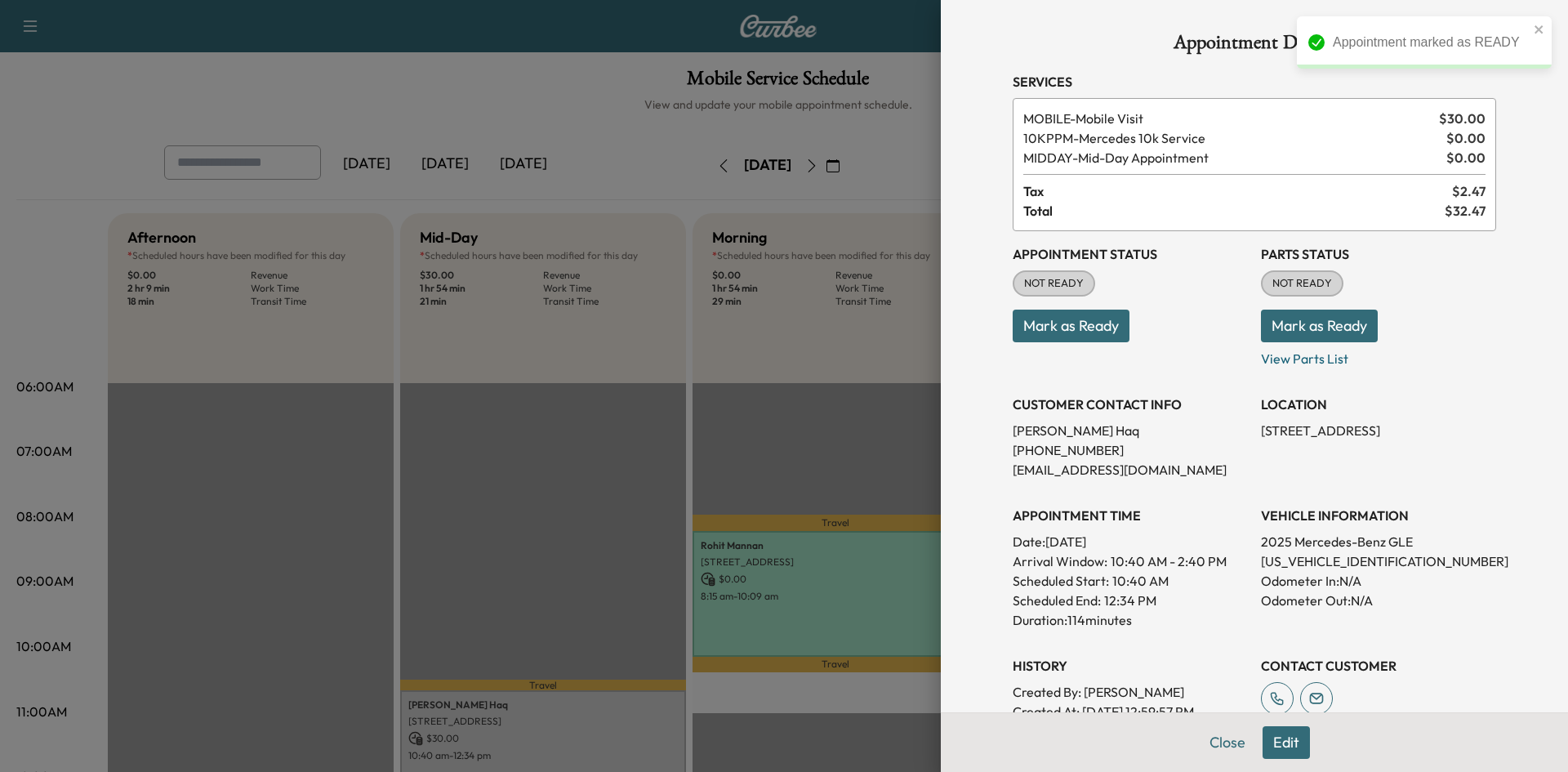
click at [1024, 327] on button "Mark as Ready" at bounding box center [1071, 326] width 116 height 33
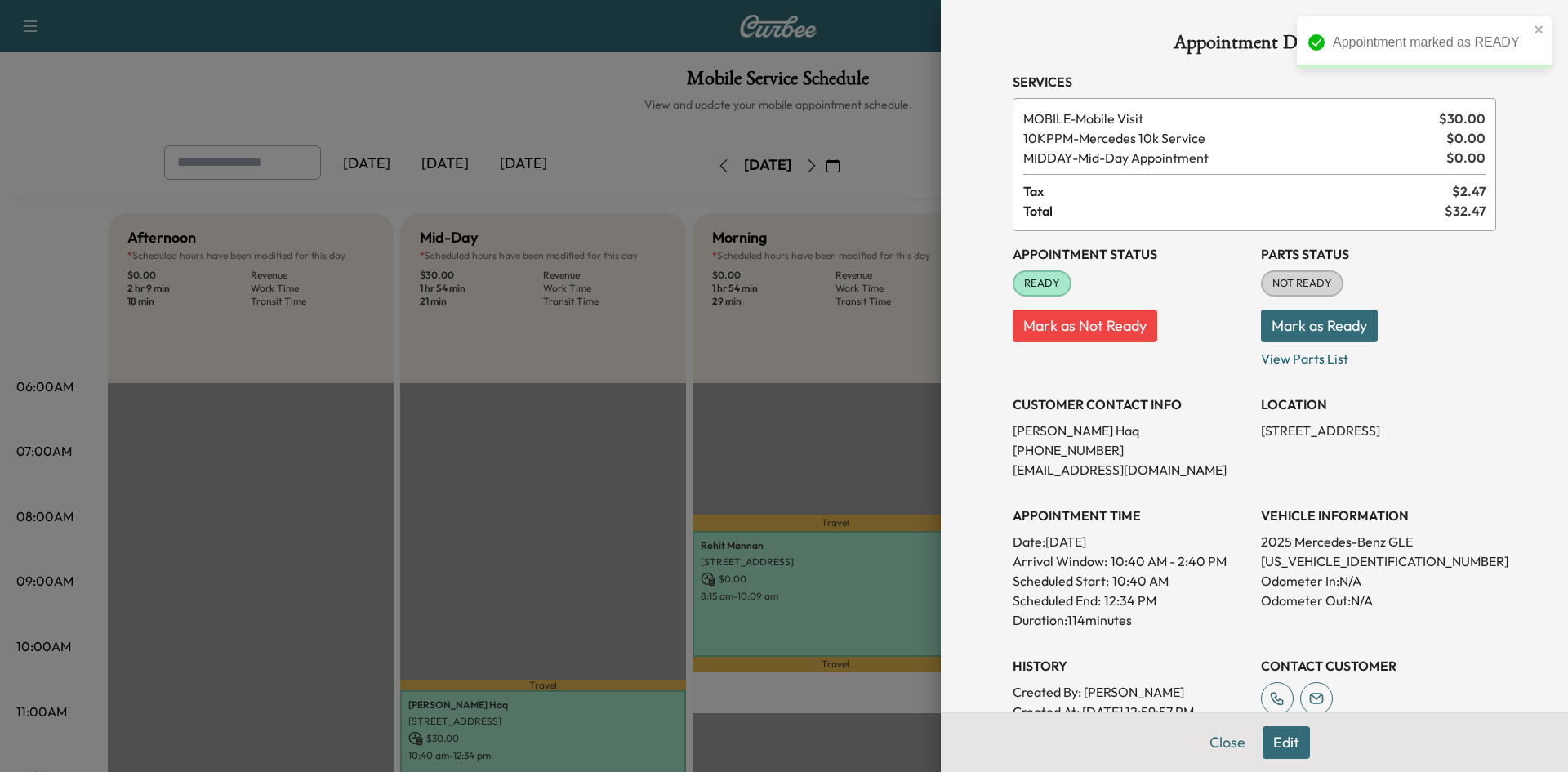
click at [721, 392] on div at bounding box center [784, 386] width 1568 height 772
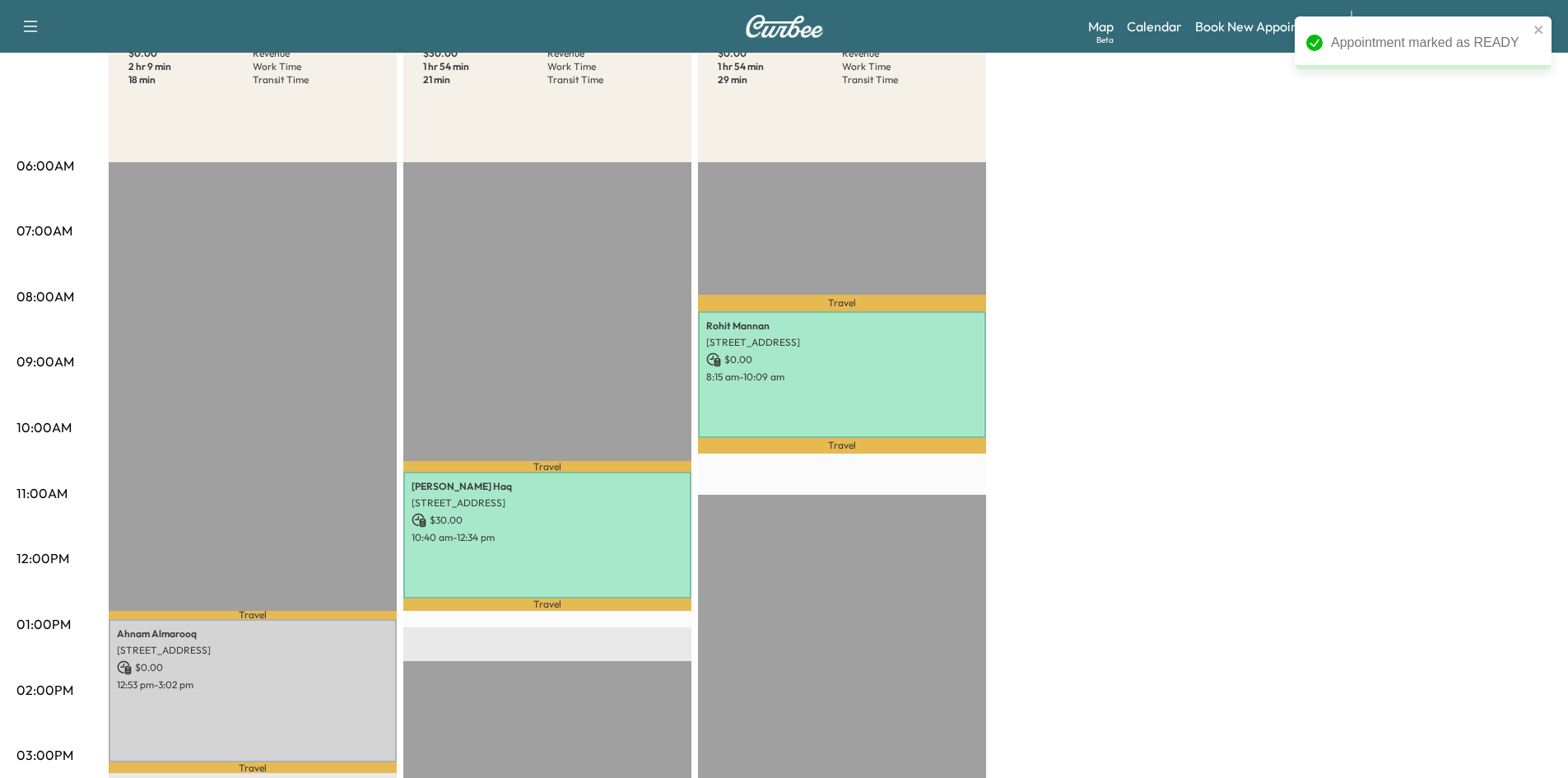
scroll to position [329, 0]
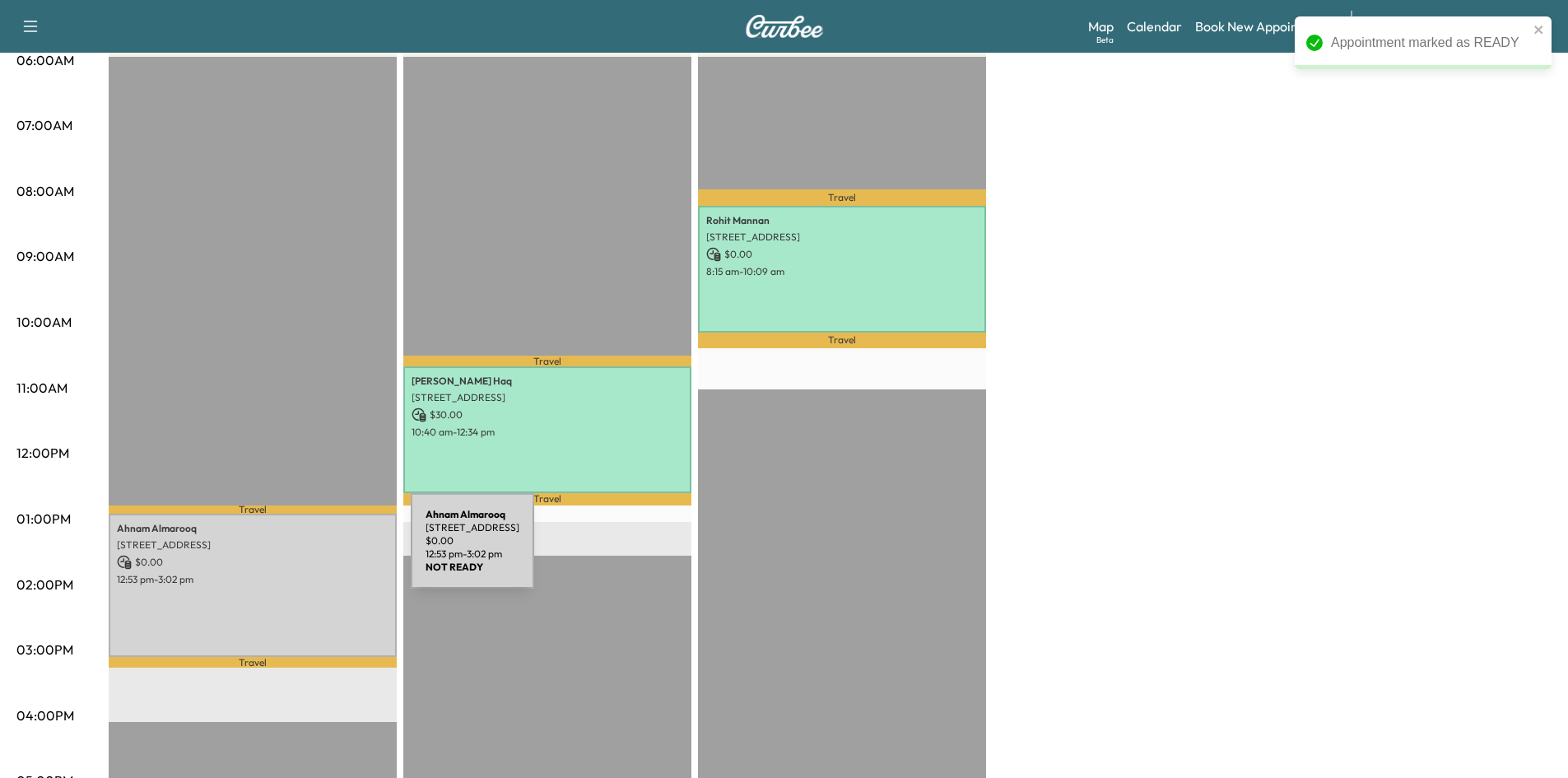
click at [288, 555] on p "$ 0.00" at bounding box center [252, 562] width 272 height 15
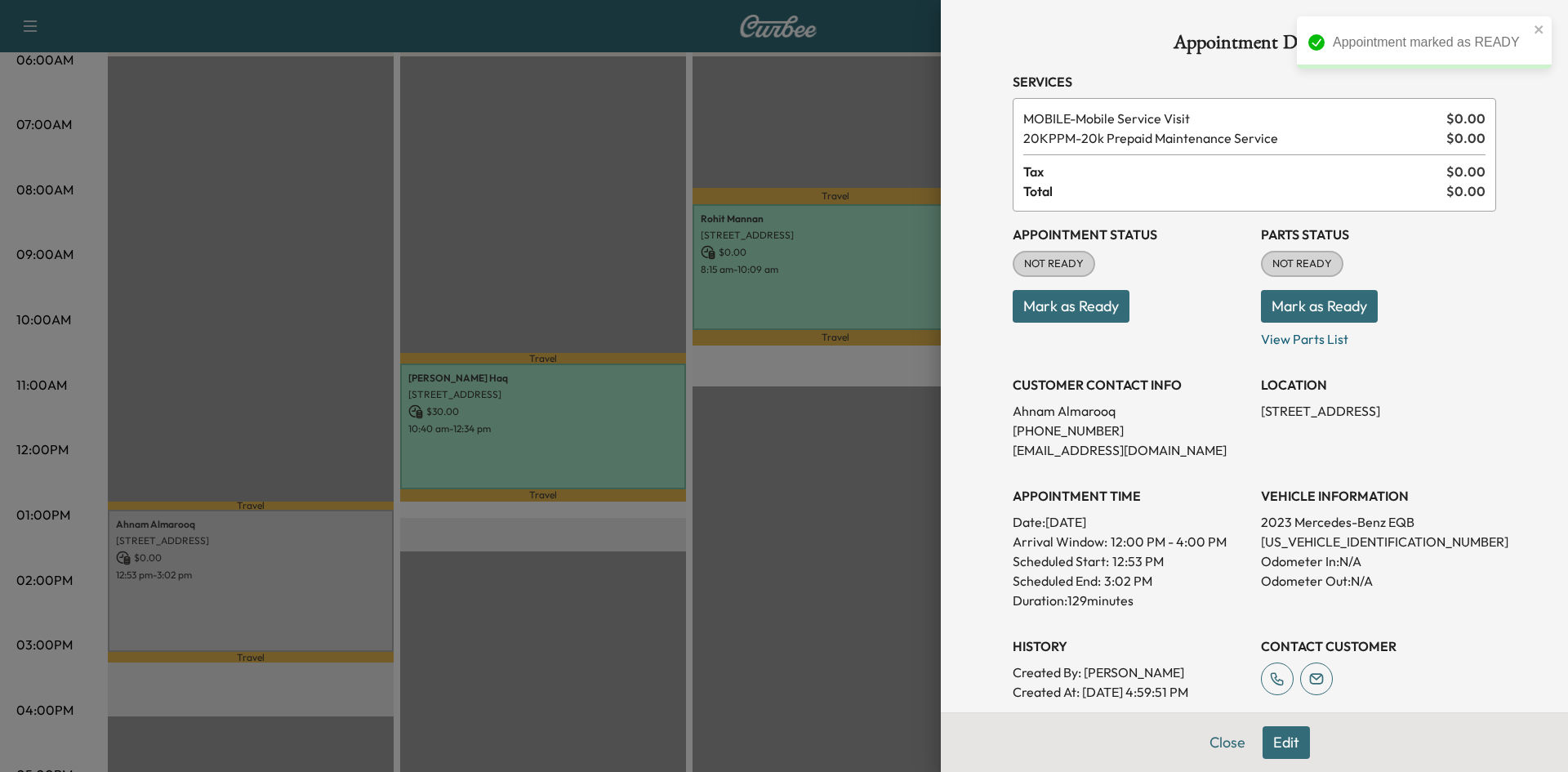
click at [1072, 299] on button "Mark as Ready" at bounding box center [1071, 306] width 116 height 33
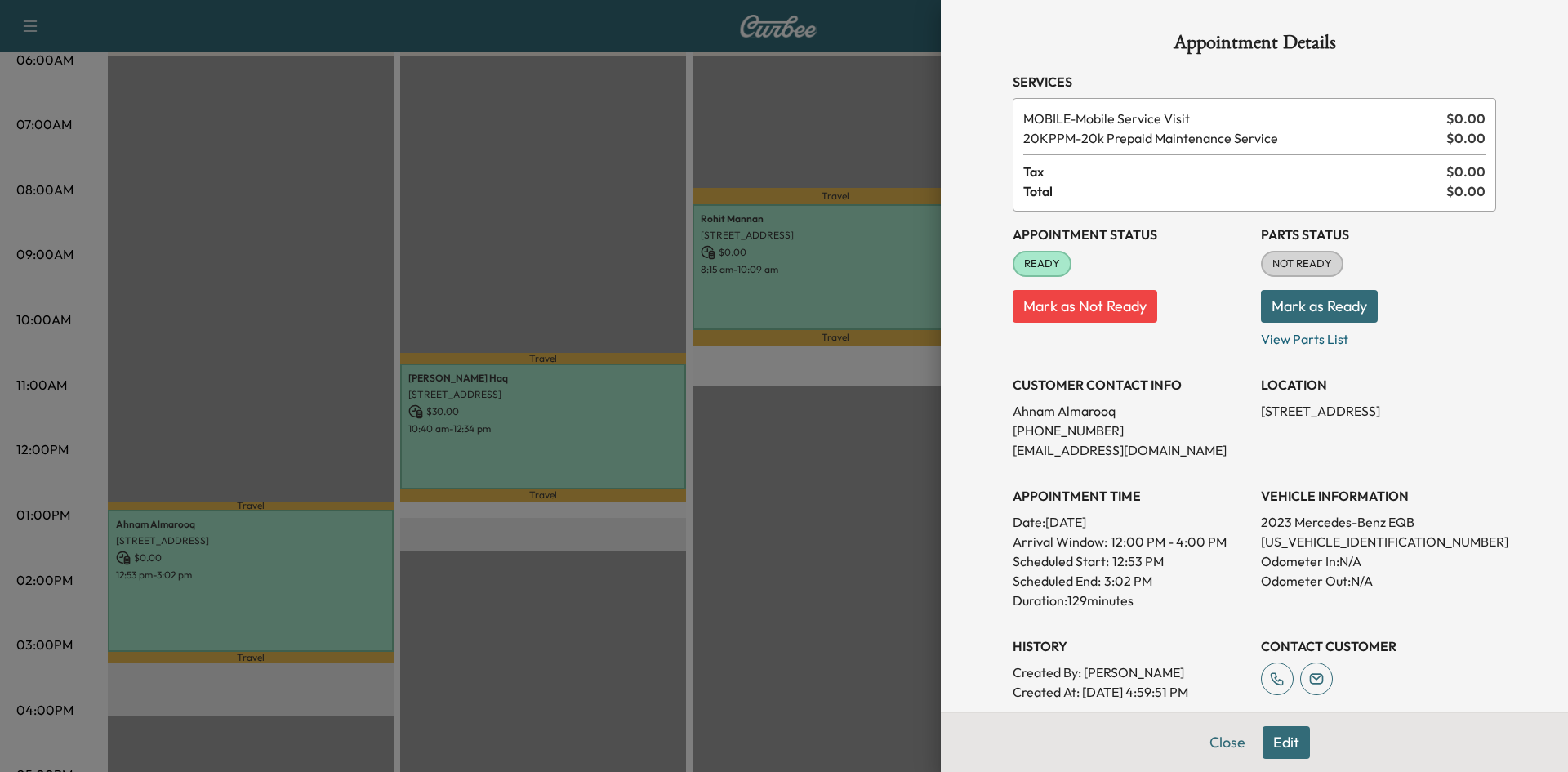
click at [557, 239] on div at bounding box center [784, 386] width 1568 height 772
